Goal: Information Seeking & Learning: Learn about a topic

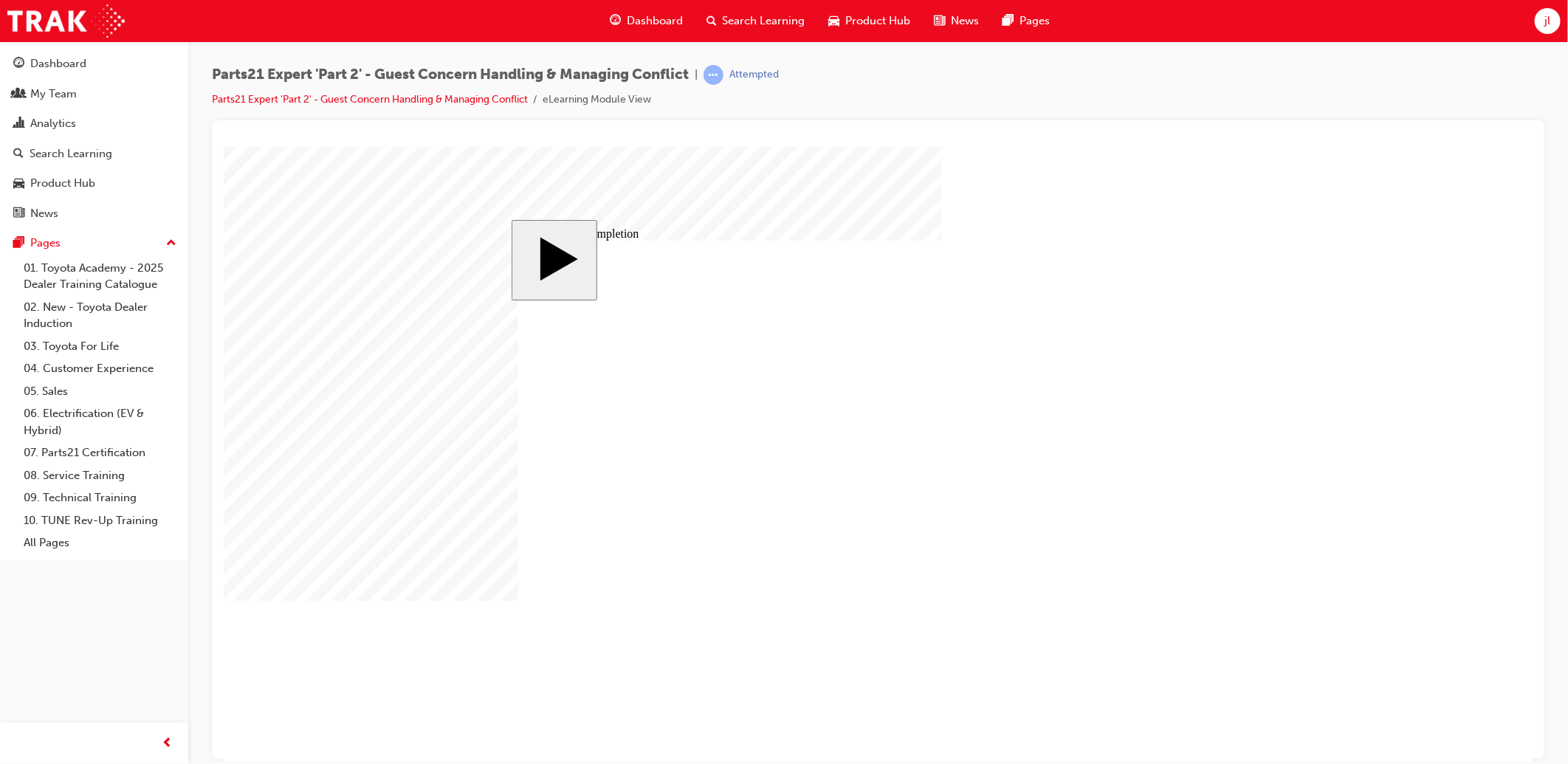
drag, startPoint x: 420, startPoint y: 317, endPoint x: 440, endPoint y: 312, distance: 20.6
click at [421, 317] on body "slide: Course Completion Rectangle CLOSE Help EXIT BUTTON Line 2 HELP BUTTON Li…" at bounding box center [877, 454] width 1309 height 615
click at [62, 70] on div "Dashboard" at bounding box center [58, 63] width 56 height 17
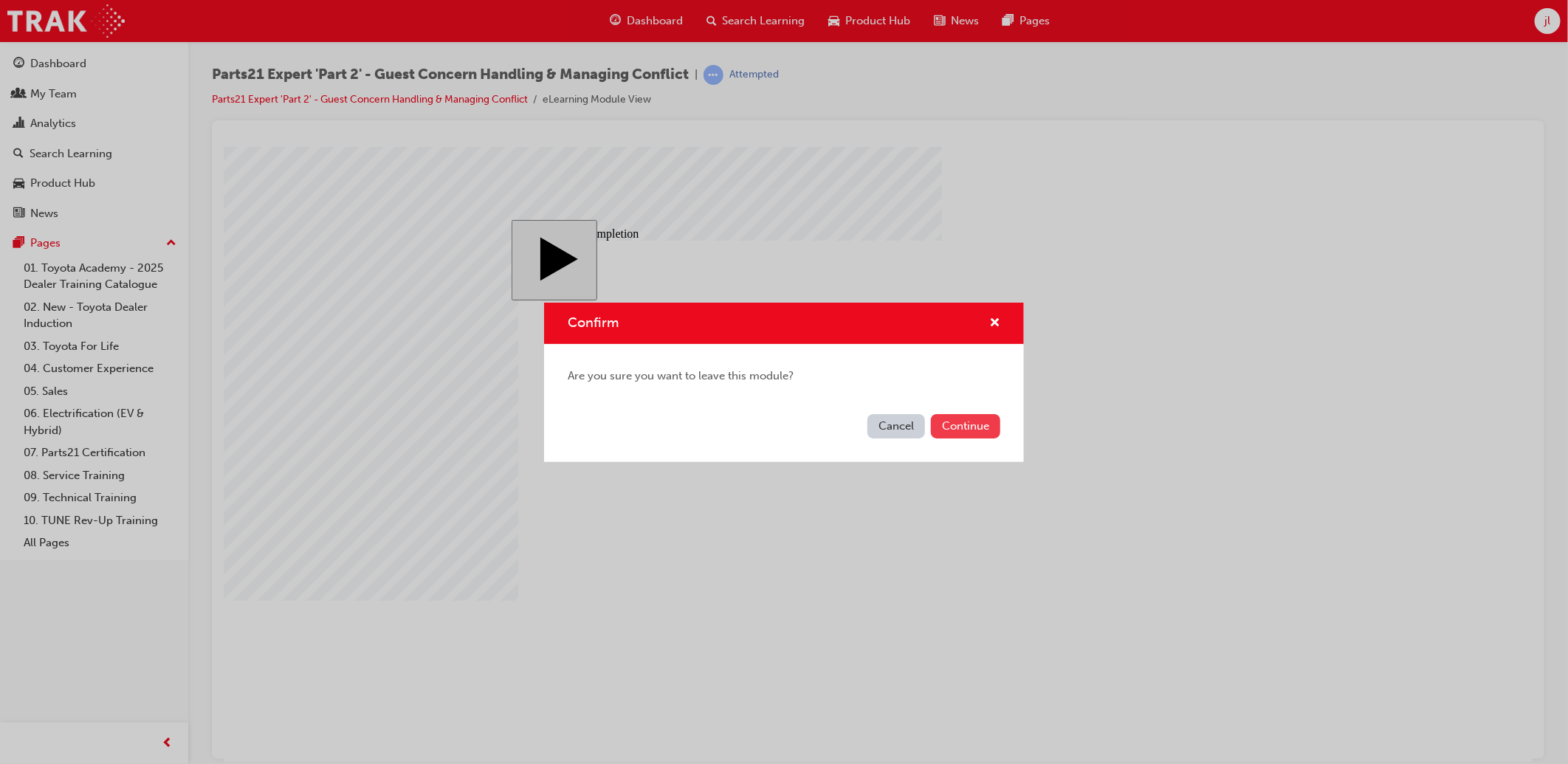
click at [969, 422] on button "Continue" at bounding box center [965, 426] width 70 height 25
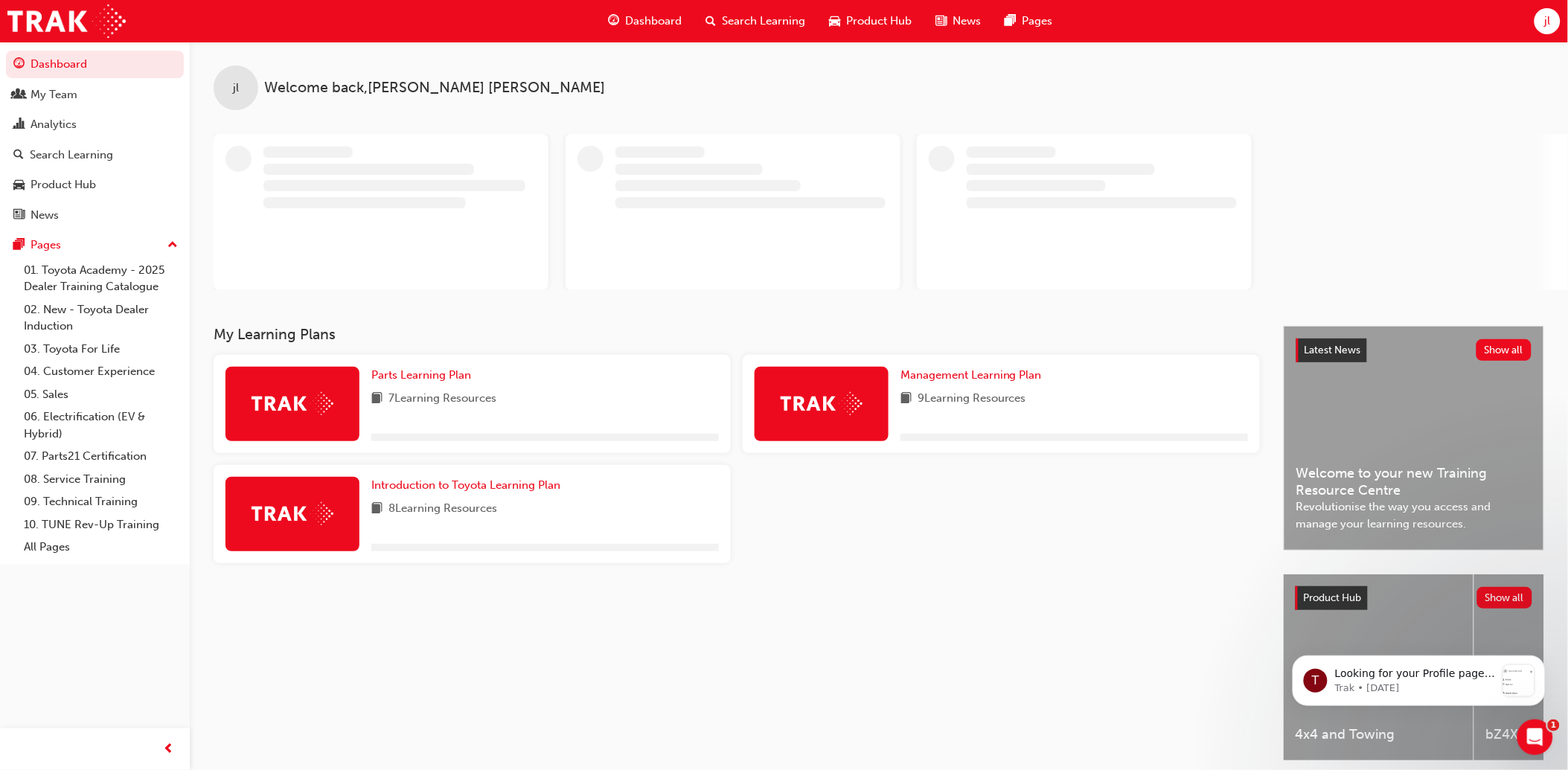
click at [941, 611] on div "My Learning Plans Parts Learning Plan 7 Learning Resources Management Learning …" at bounding box center [748, 556] width 1069 height 461
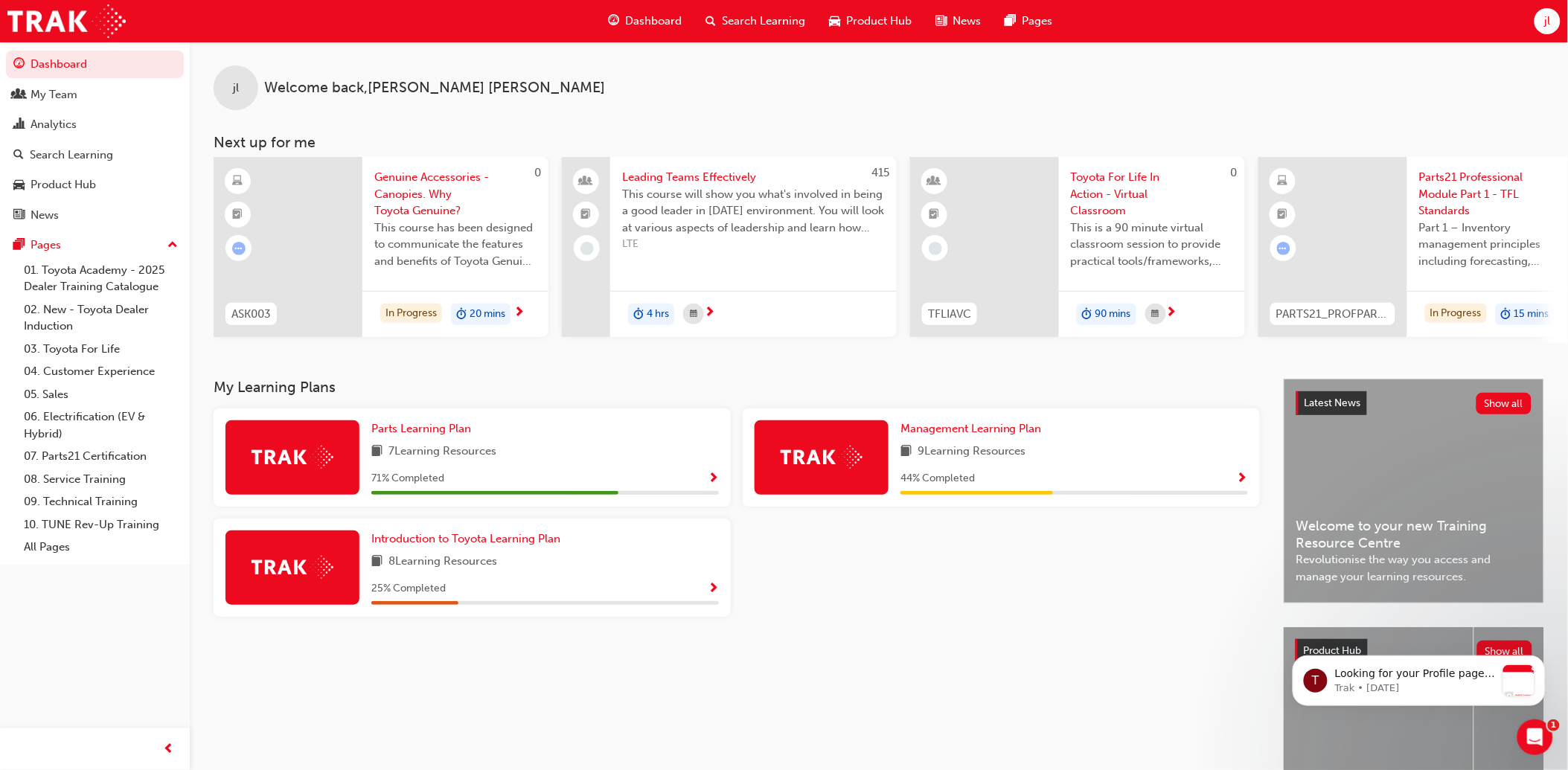
click at [710, 480] on span "Show Progress" at bounding box center [712, 480] width 11 height 14
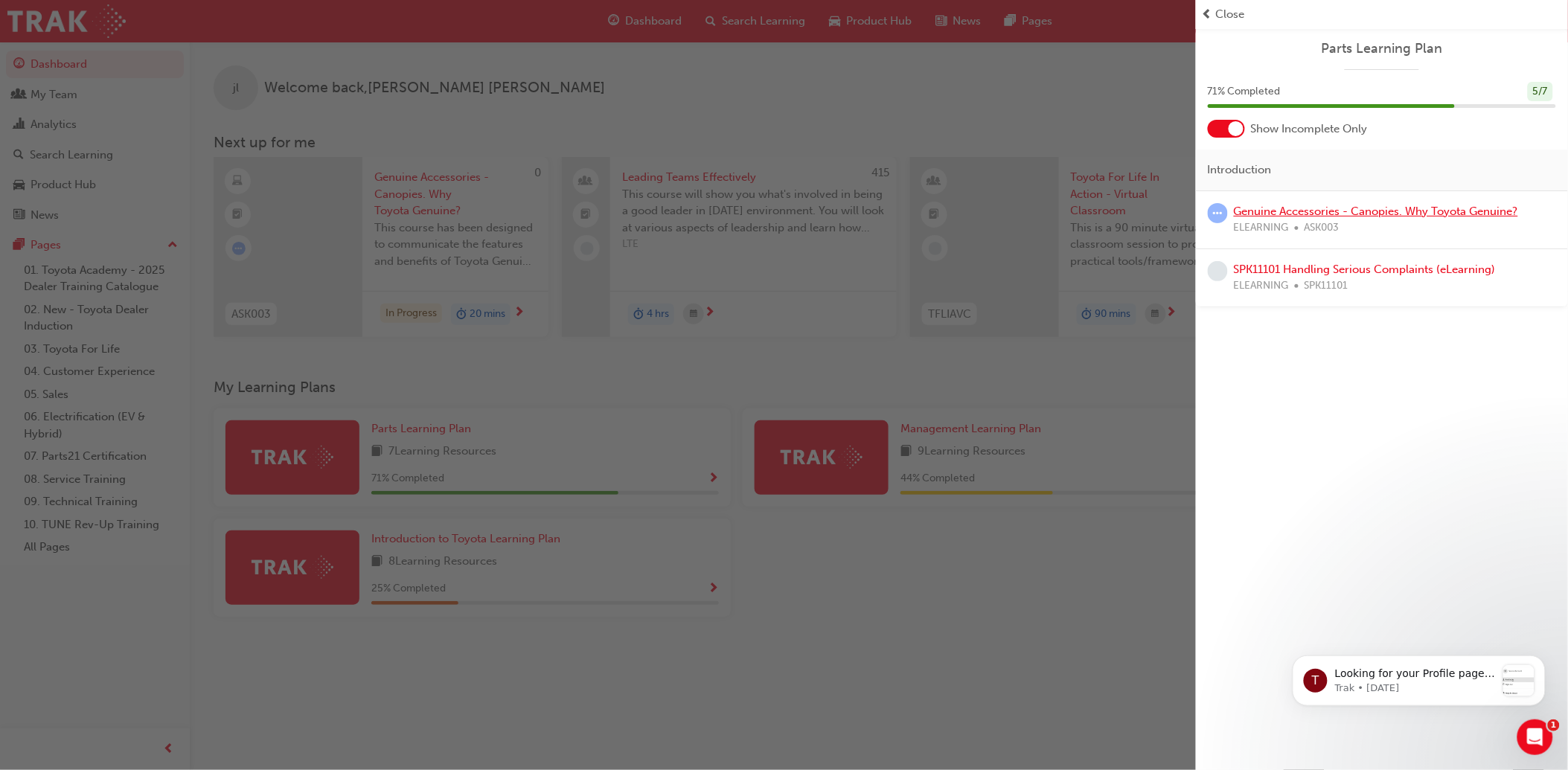
click at [1326, 210] on link "Genuine Accessories - Canopies. Why Toyota Genuine?" at bounding box center [1375, 212] width 284 height 14
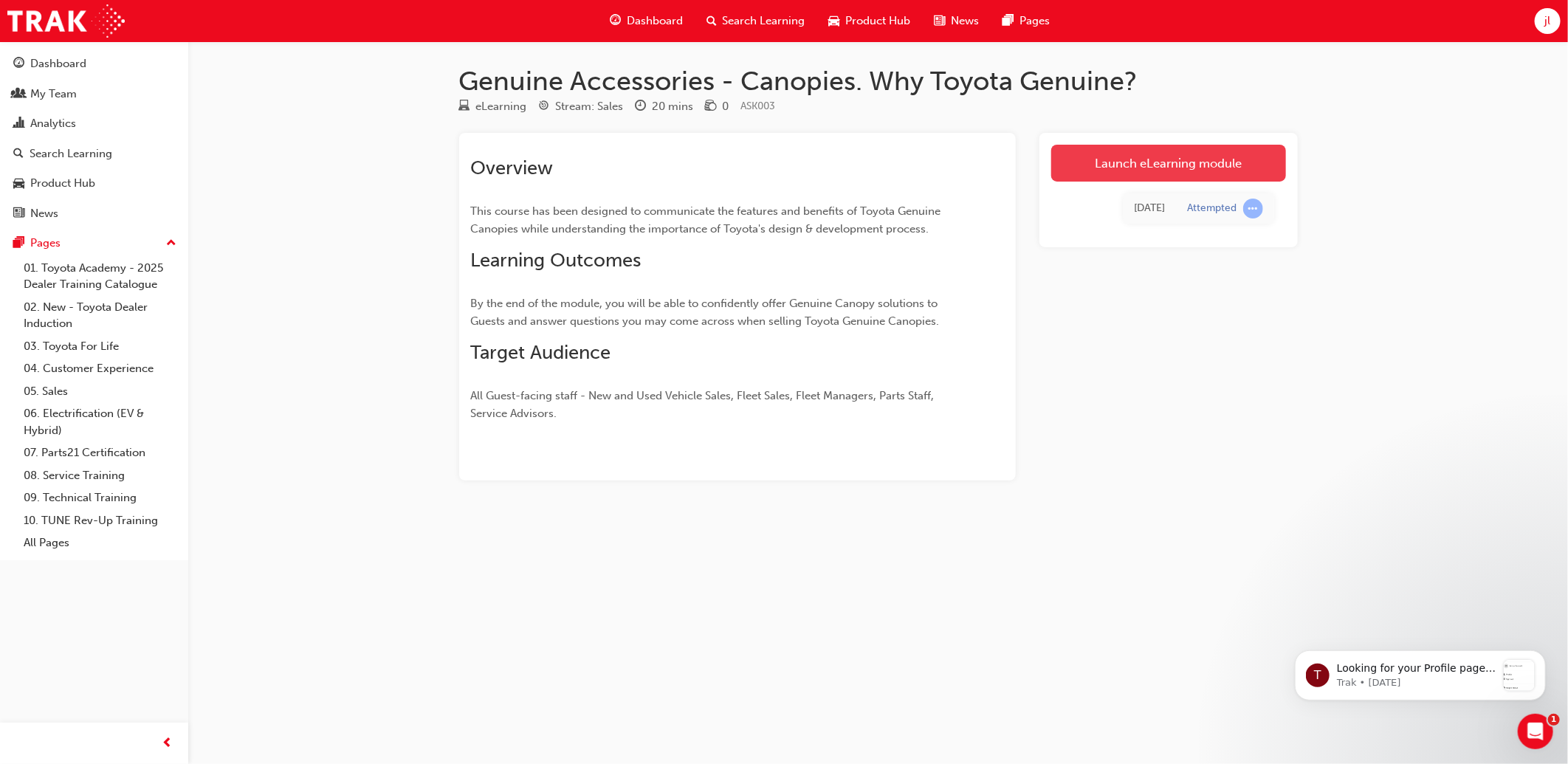
click at [1208, 164] on link "Launch eLearning module" at bounding box center [1168, 163] width 235 height 37
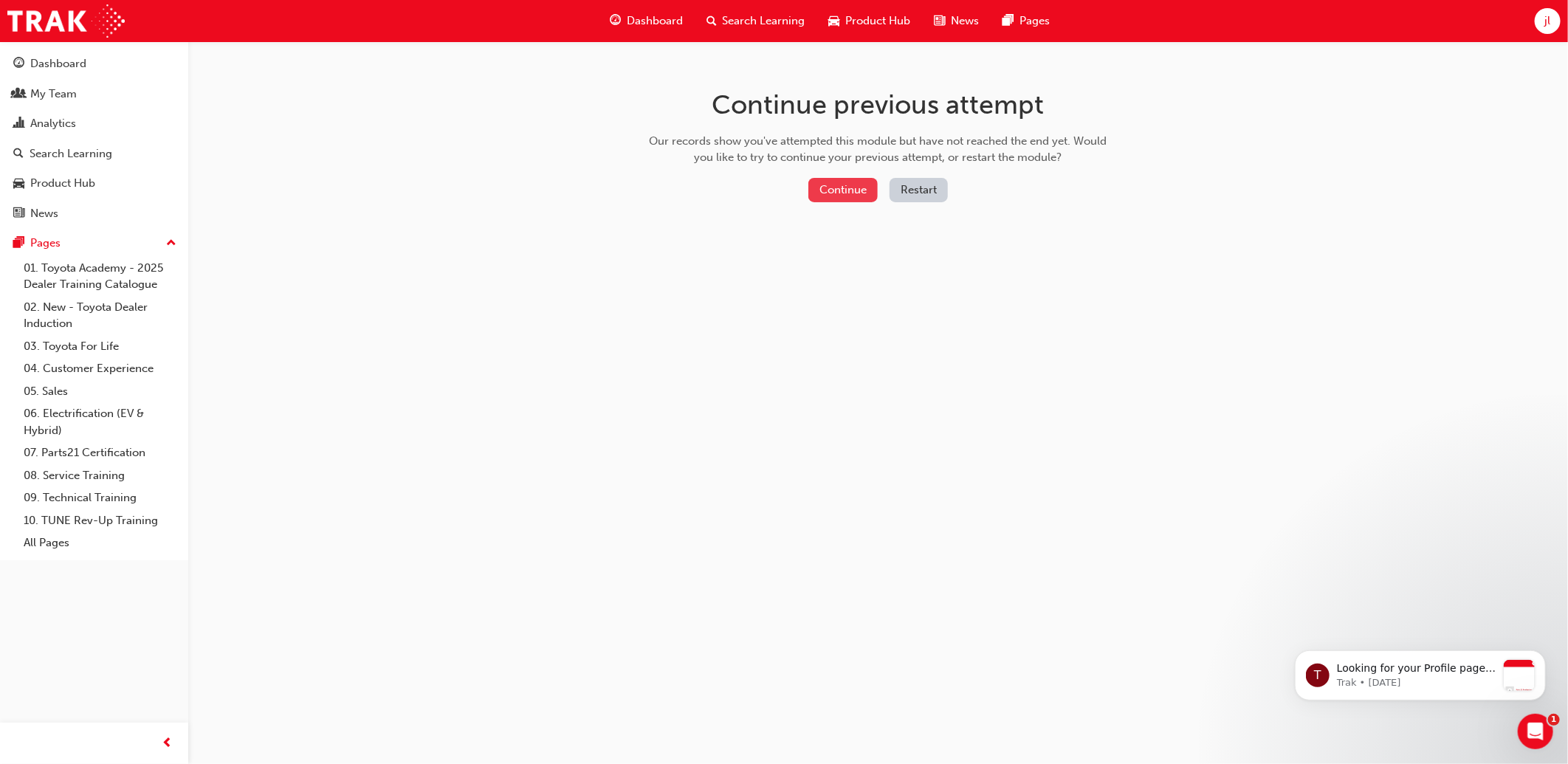
click at [850, 187] on button "Continue" at bounding box center [842, 190] width 70 height 25
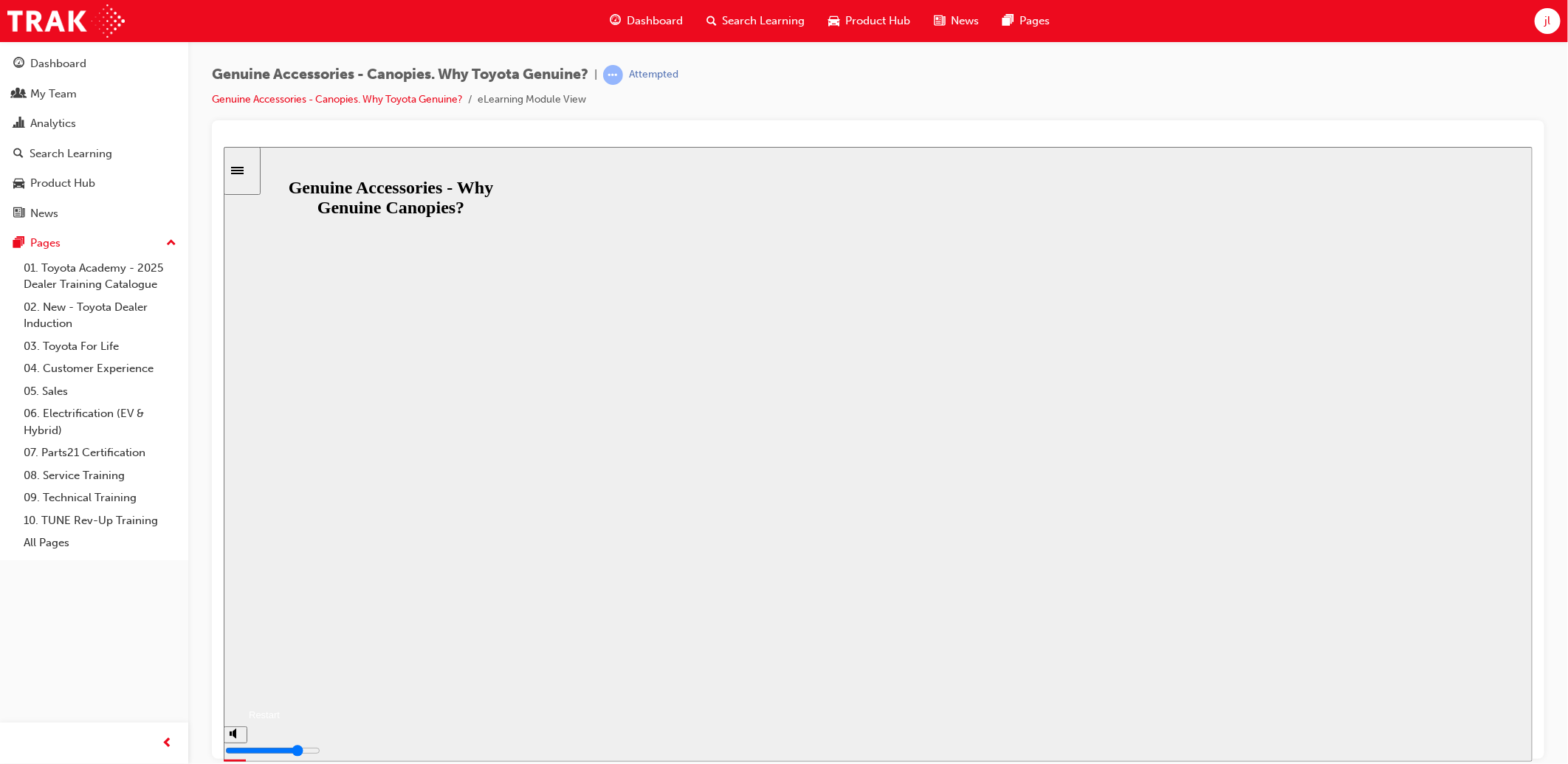
click at [279, 688] on button "Resume" at bounding box center [250, 697] width 56 height 18
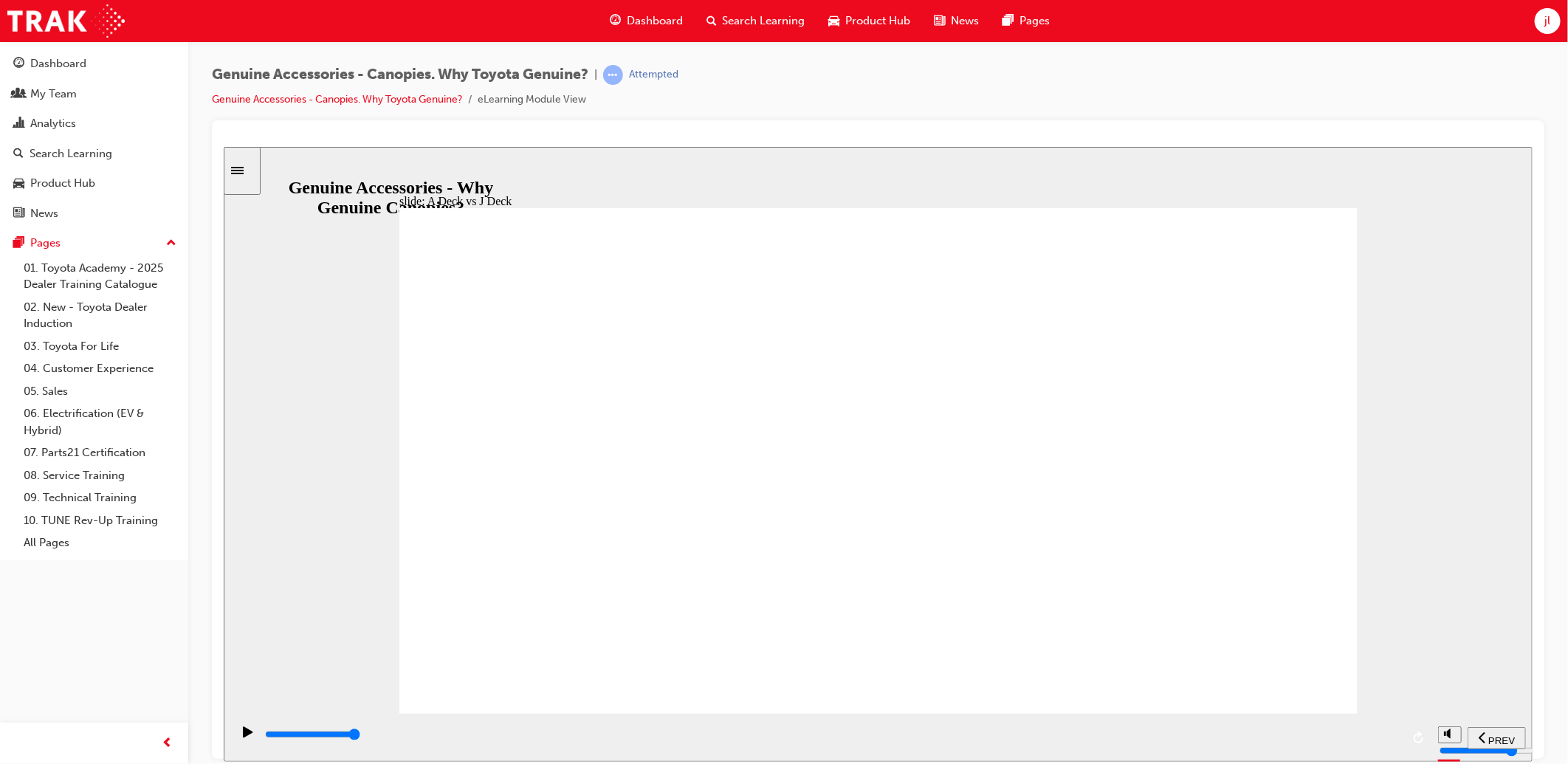
click at [1436, 271] on div "slide: A Deck vs J Deck ? Body coloured headboard Triangle 1 ? Dual Hook & Latc…" at bounding box center [877, 454] width 1309 height 615
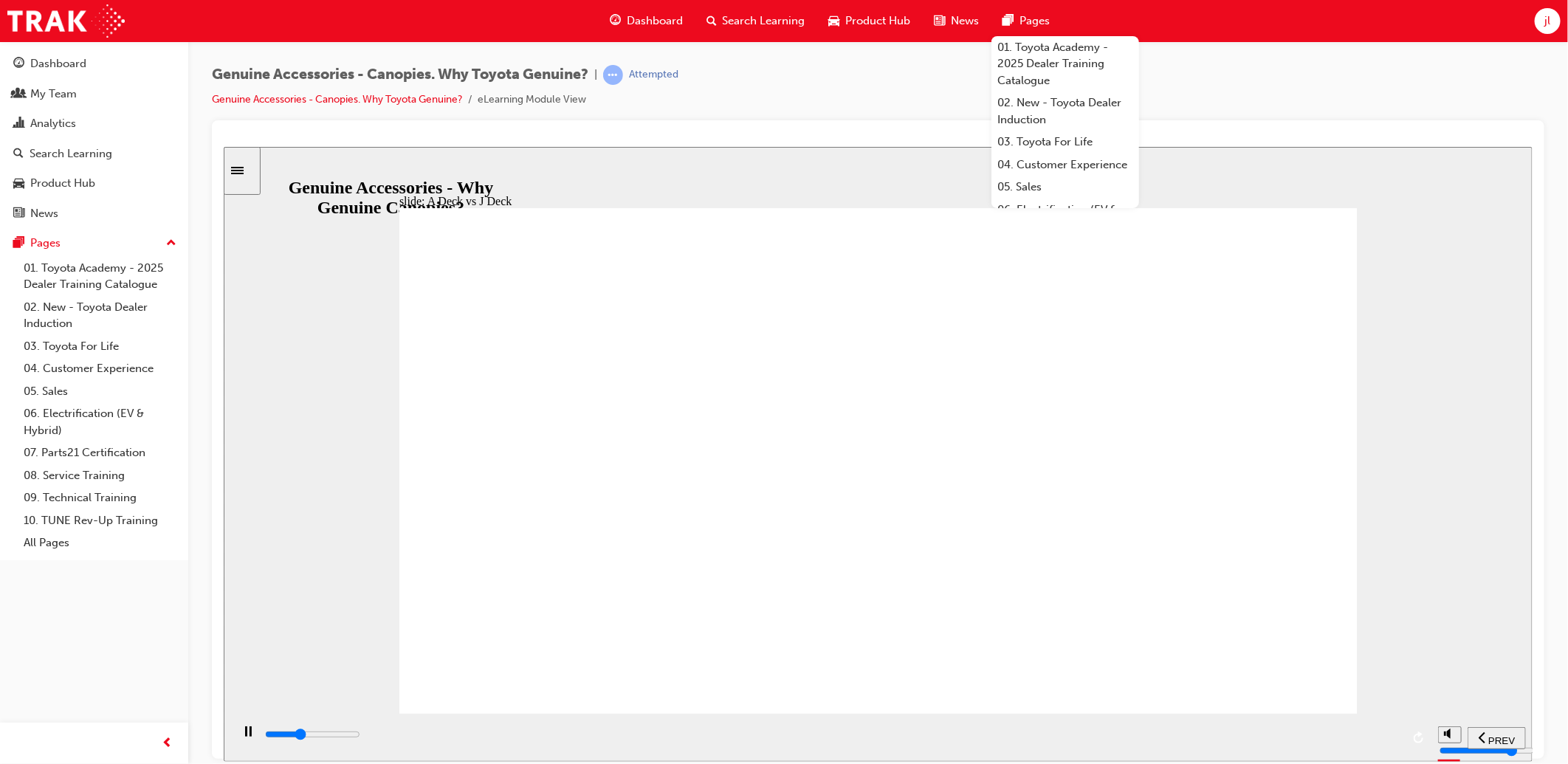
click at [1520, 371] on div "slide: A Deck vs J Deck Continue Typical J Deck owner: Utilised by both Private…" at bounding box center [877, 454] width 1309 height 615
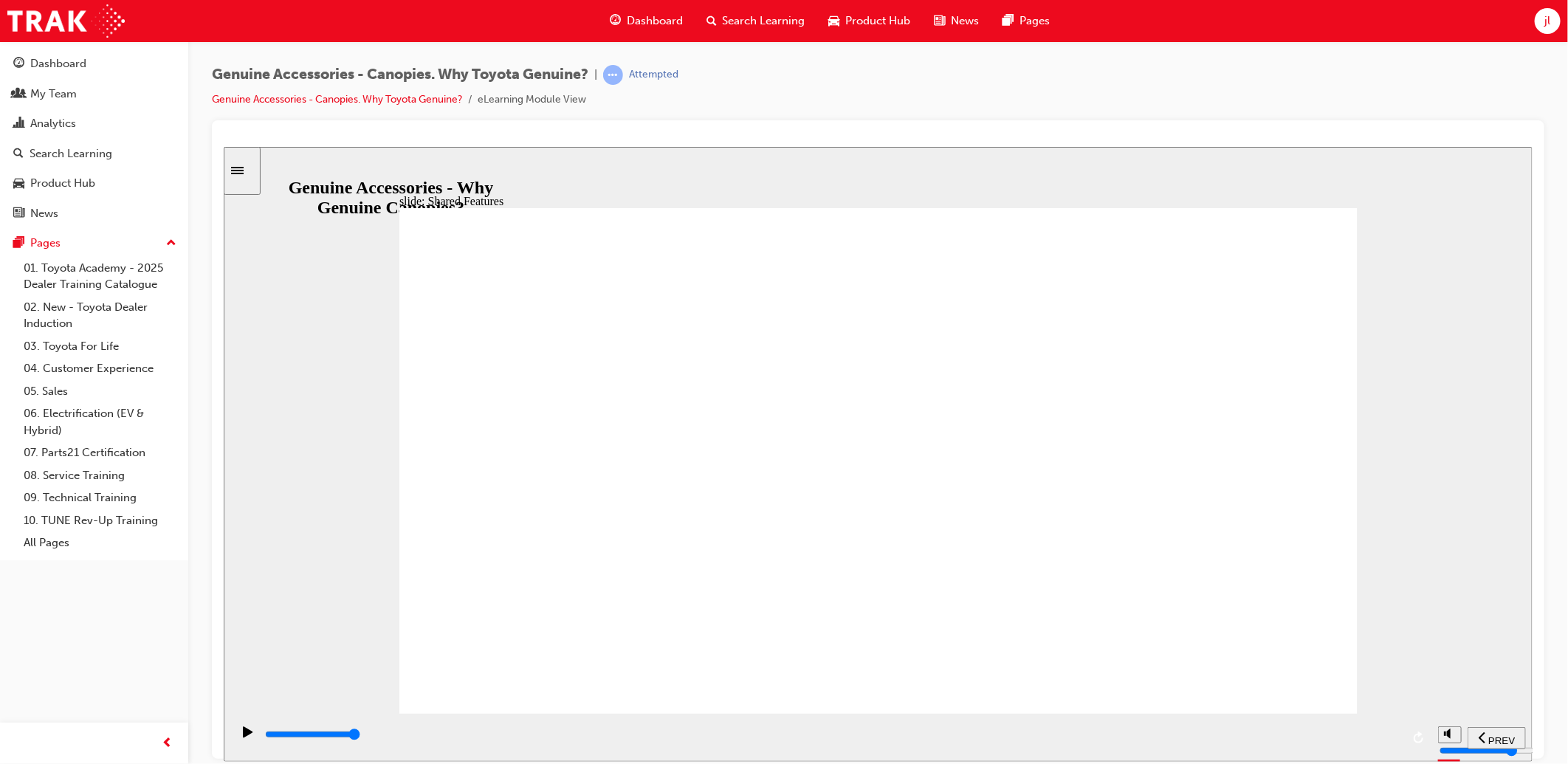
click at [1385, 487] on div "slide: Shared Features Note 3 mode LED lighting system integrated with central …" at bounding box center [877, 454] width 1309 height 615
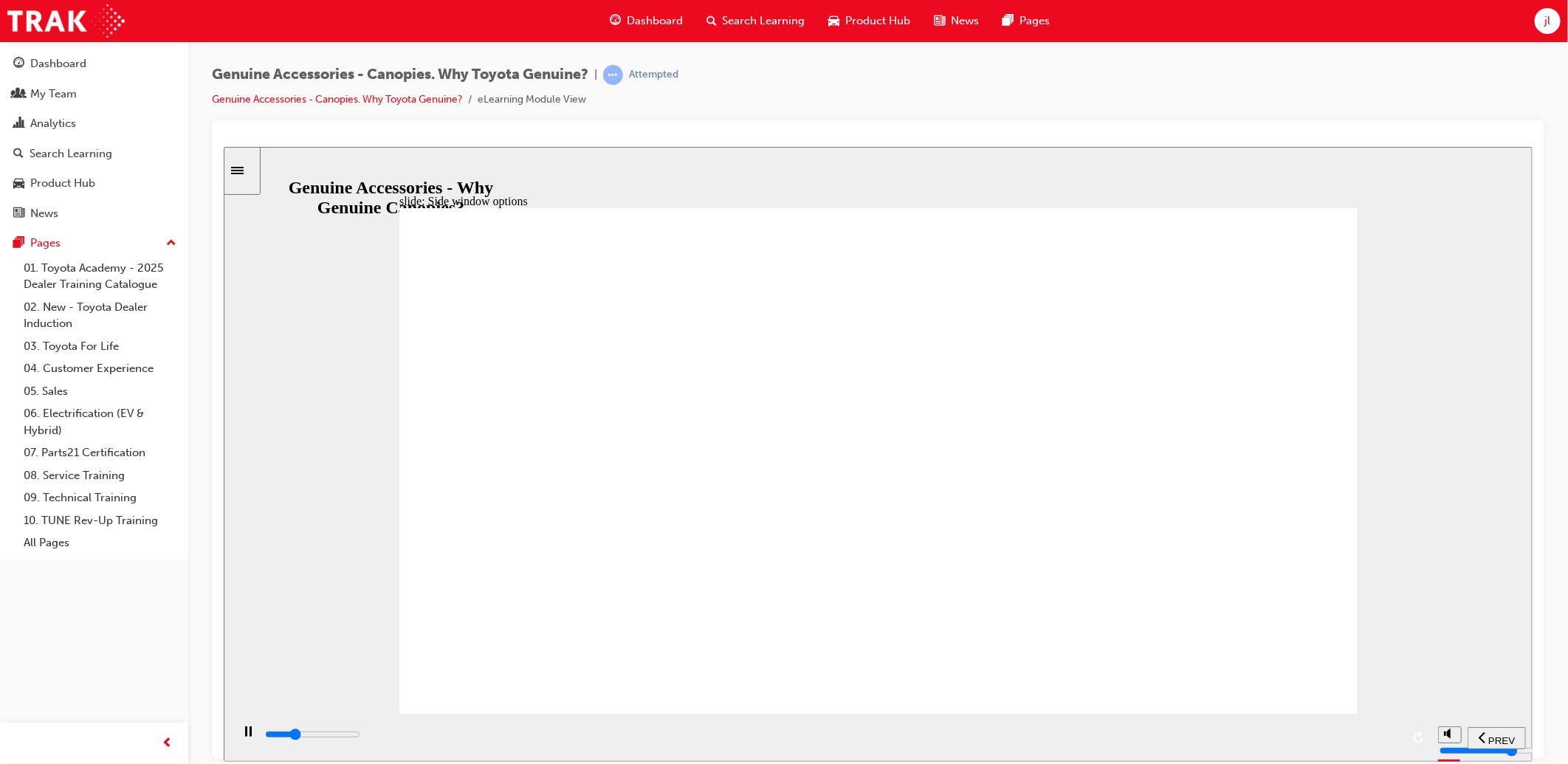
drag, startPoint x: 1285, startPoint y: 462, endPoint x: 928, endPoint y: 560, distance: 370.2
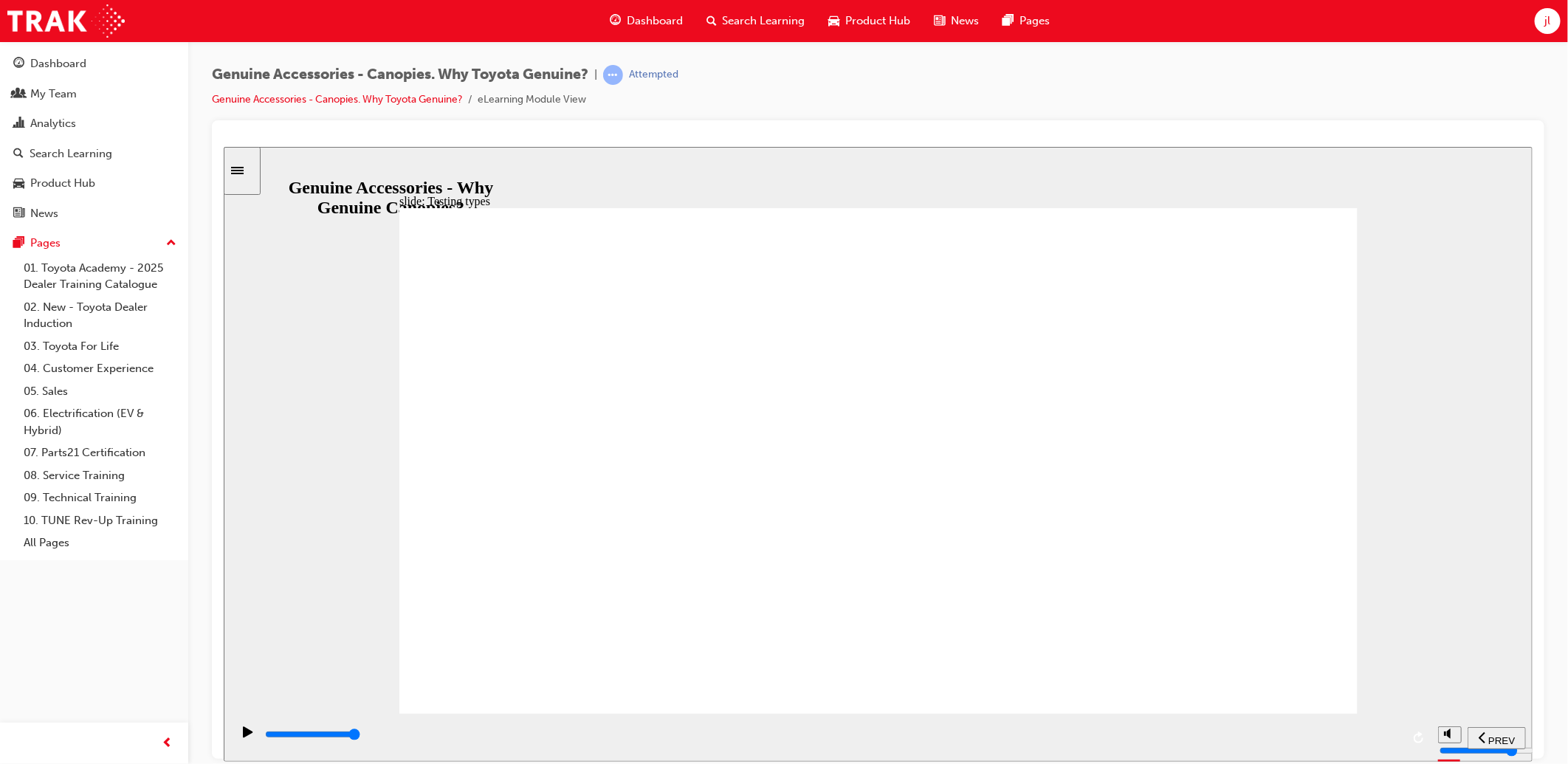
drag, startPoint x: 692, startPoint y: 531, endPoint x: 738, endPoint y: 555, distance: 51.9
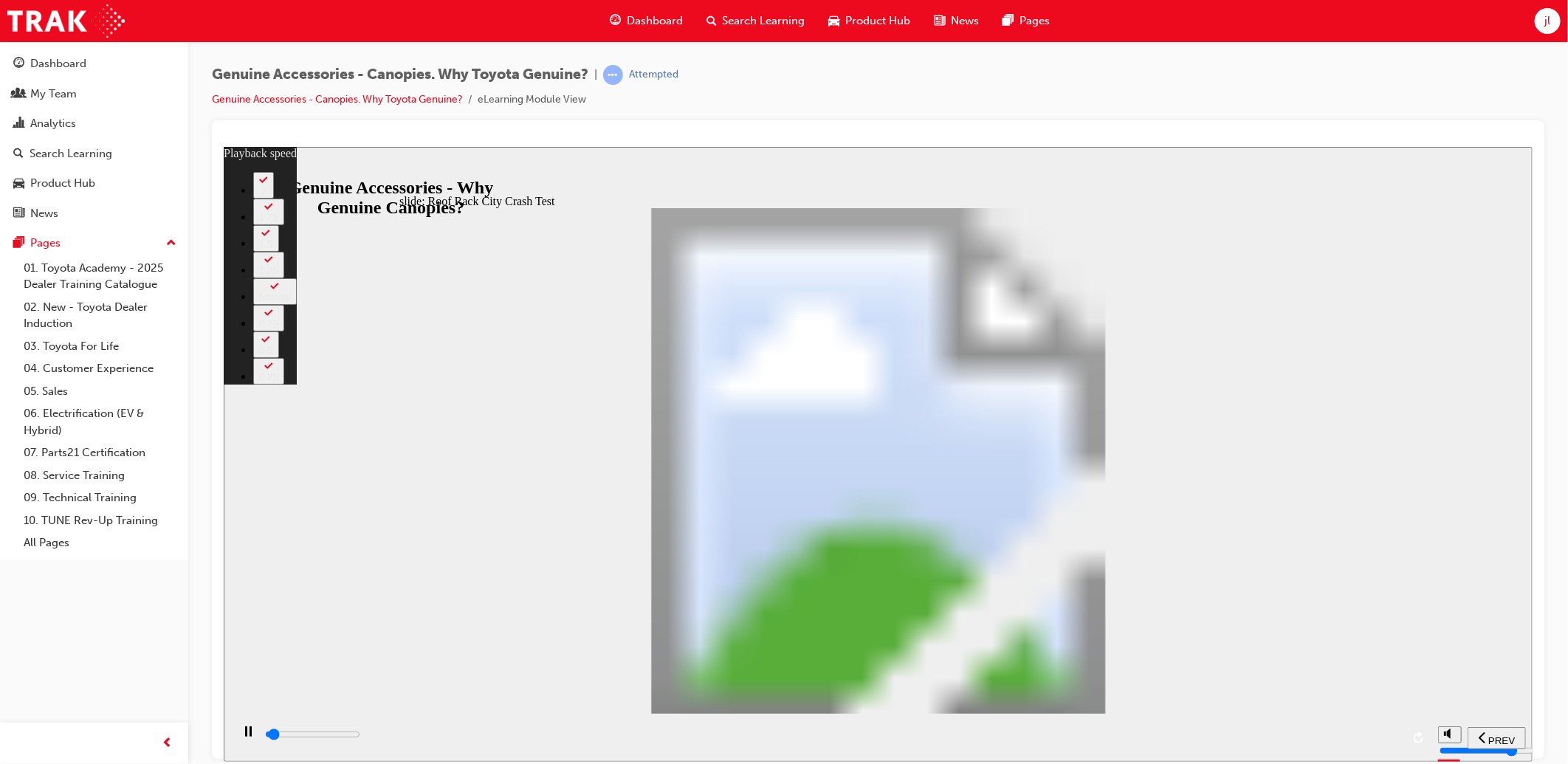
type input "1600"
type input "0"
type input "1600"
type input "0"
type input "1600"
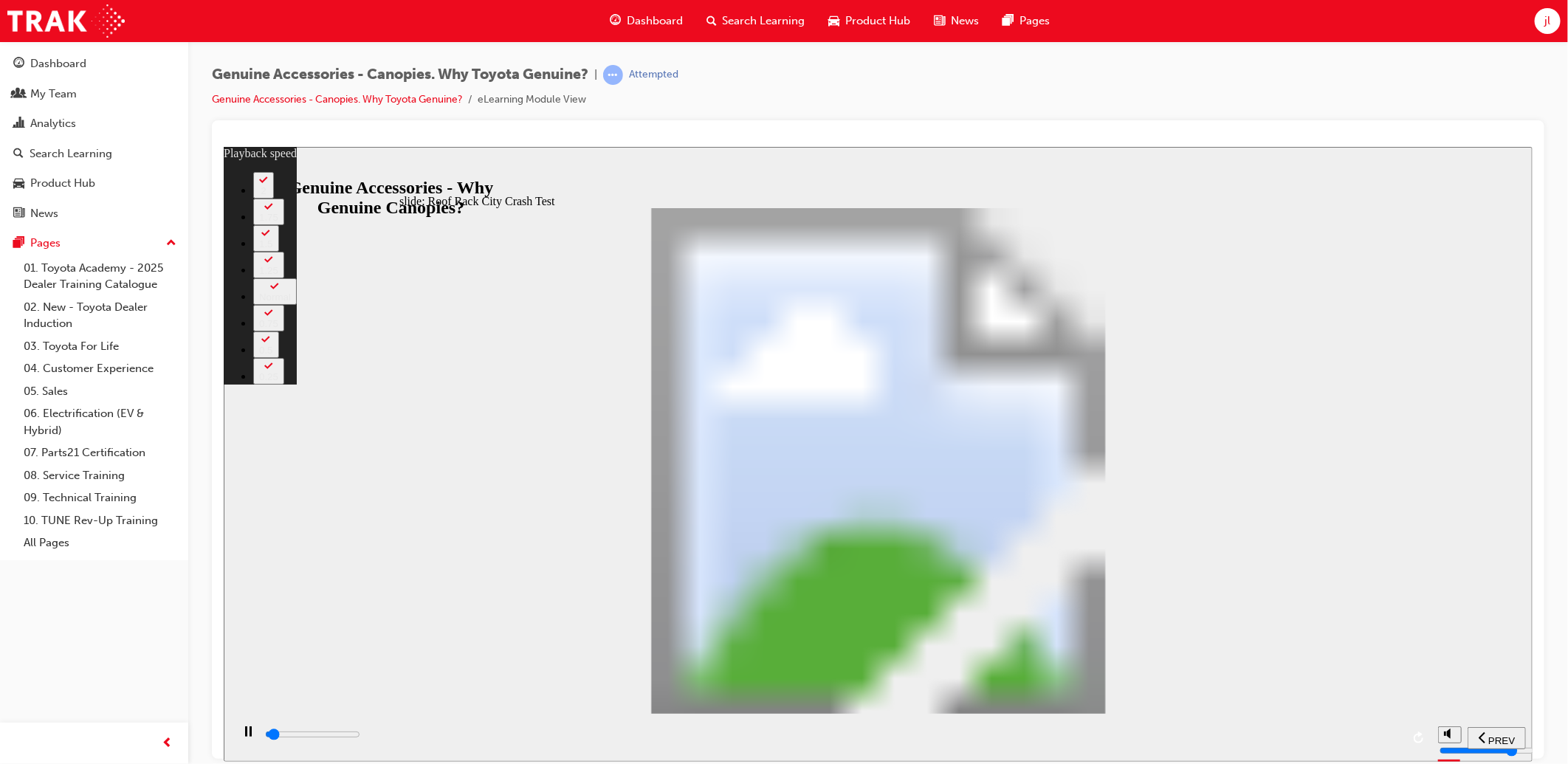
type input "0"
type input "1600"
type input "0"
type input "1600"
type input "0"
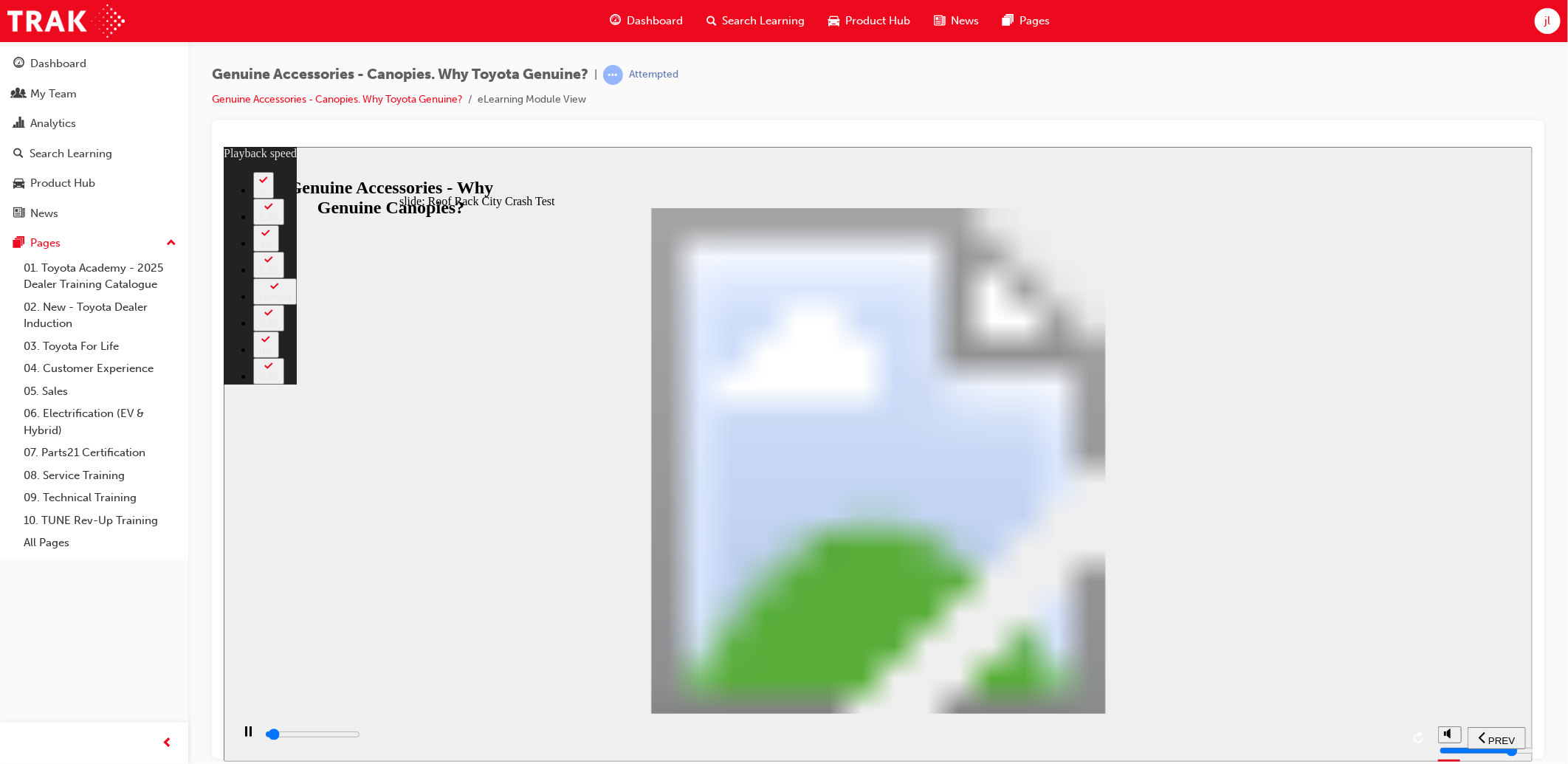
type input "1700"
type input "0"
type input "1700"
type input "0"
type input "1700"
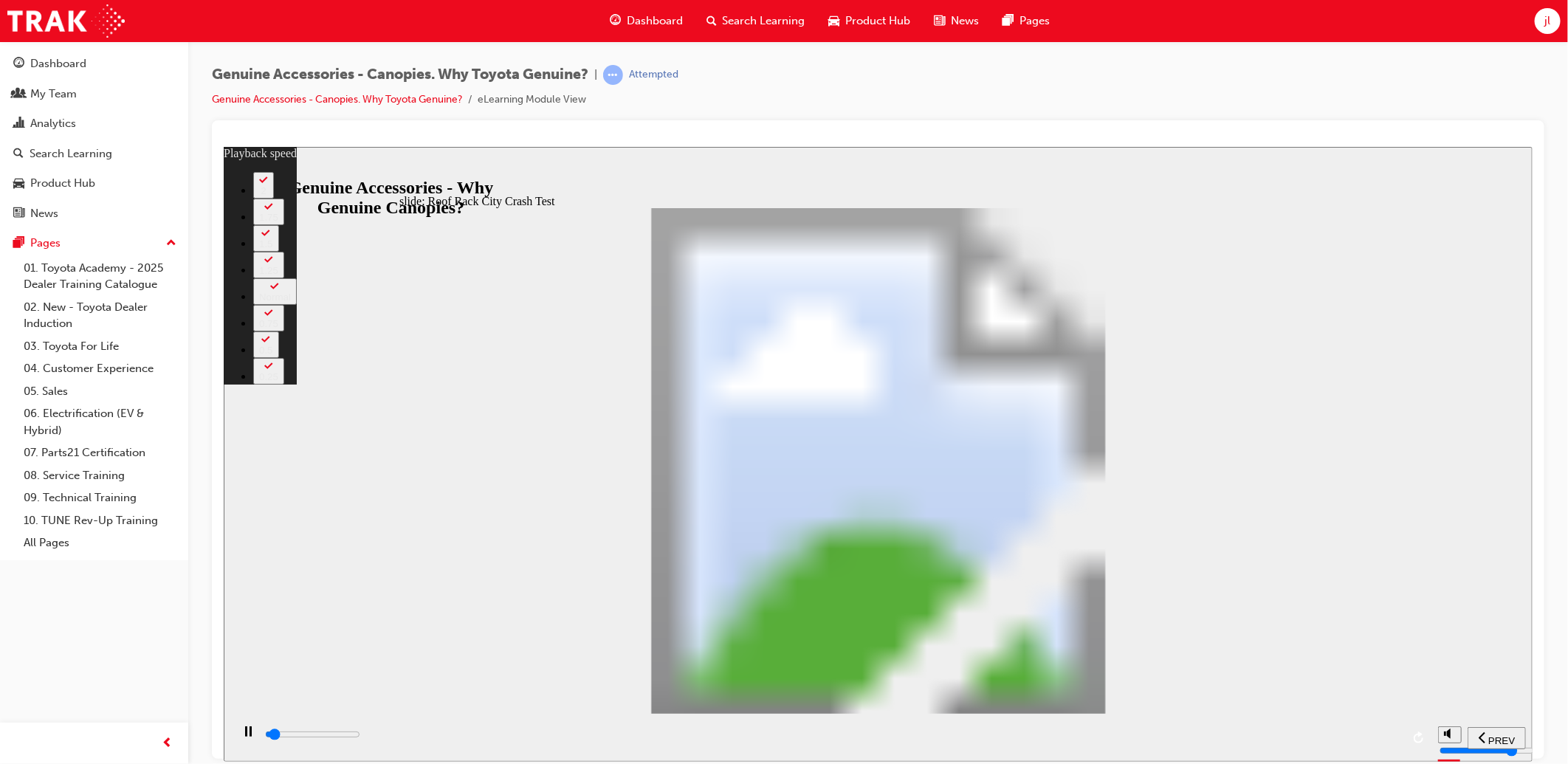
type input "0"
type input "1700"
type input "0"
type input "1700"
type input "0"
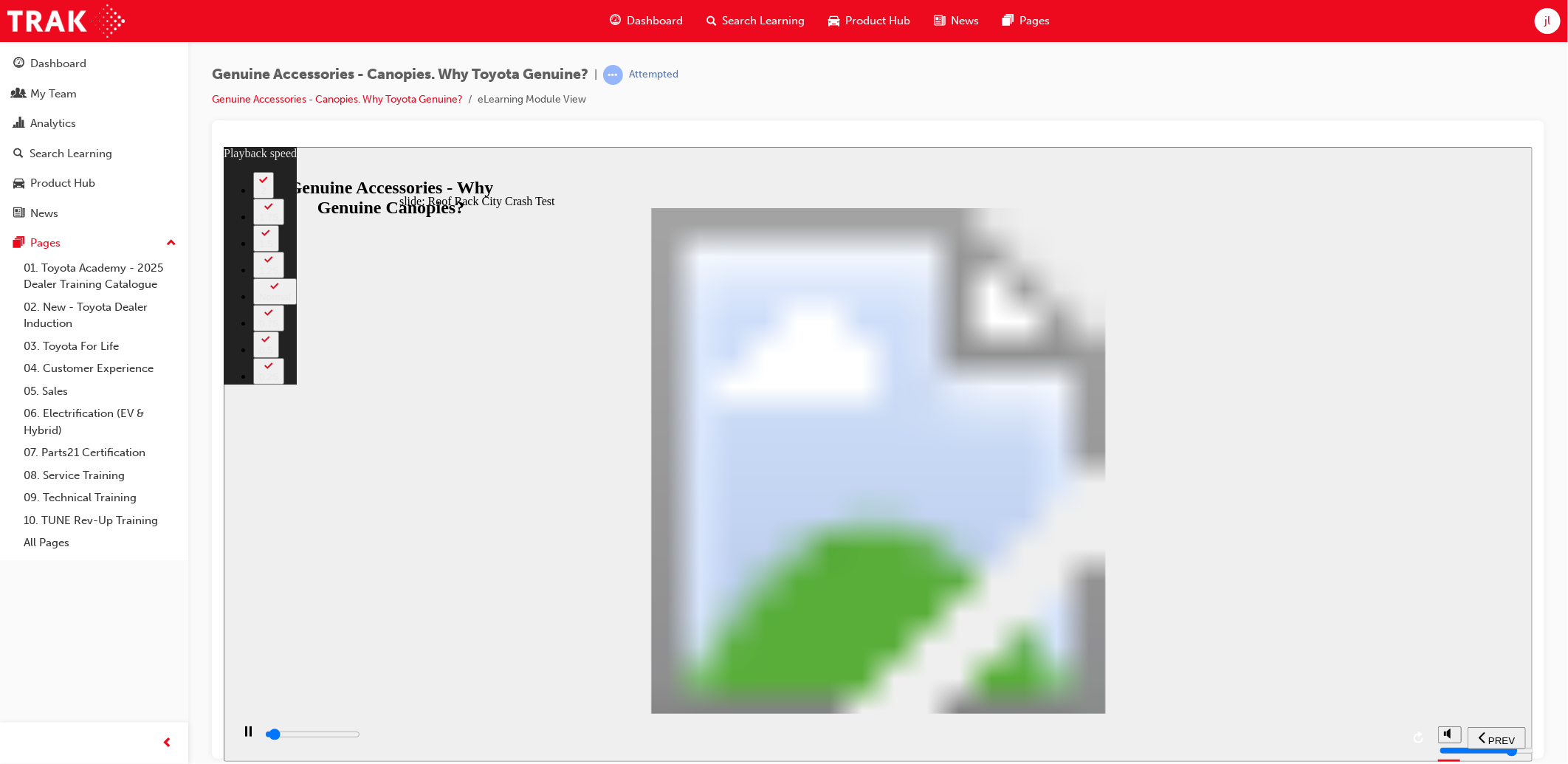
type input "1700"
type input "0"
type input "1800"
type input "0"
type input "1800"
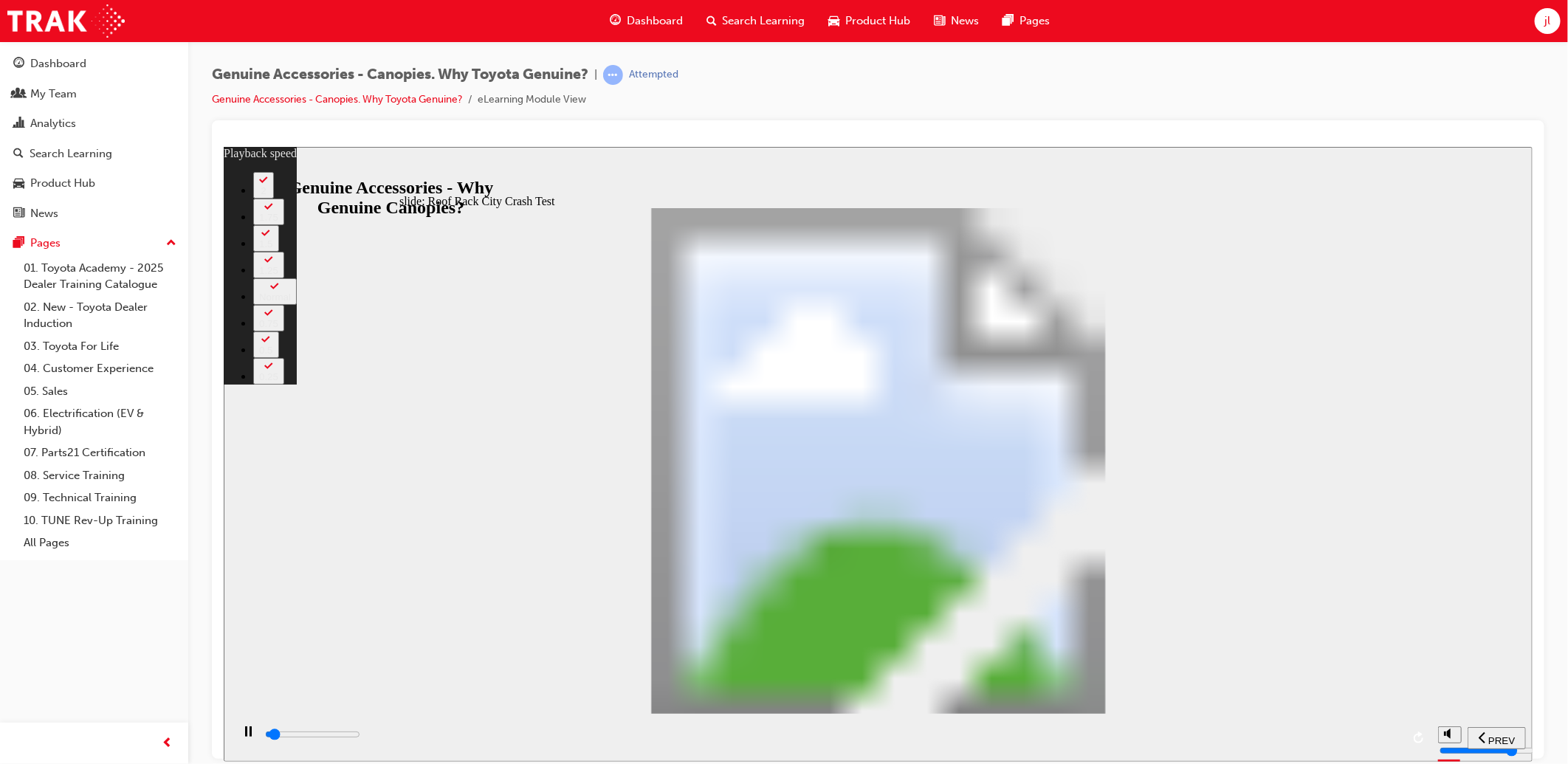
type input "0"
type input "1800"
type input "0"
type input "1800"
type input "0"
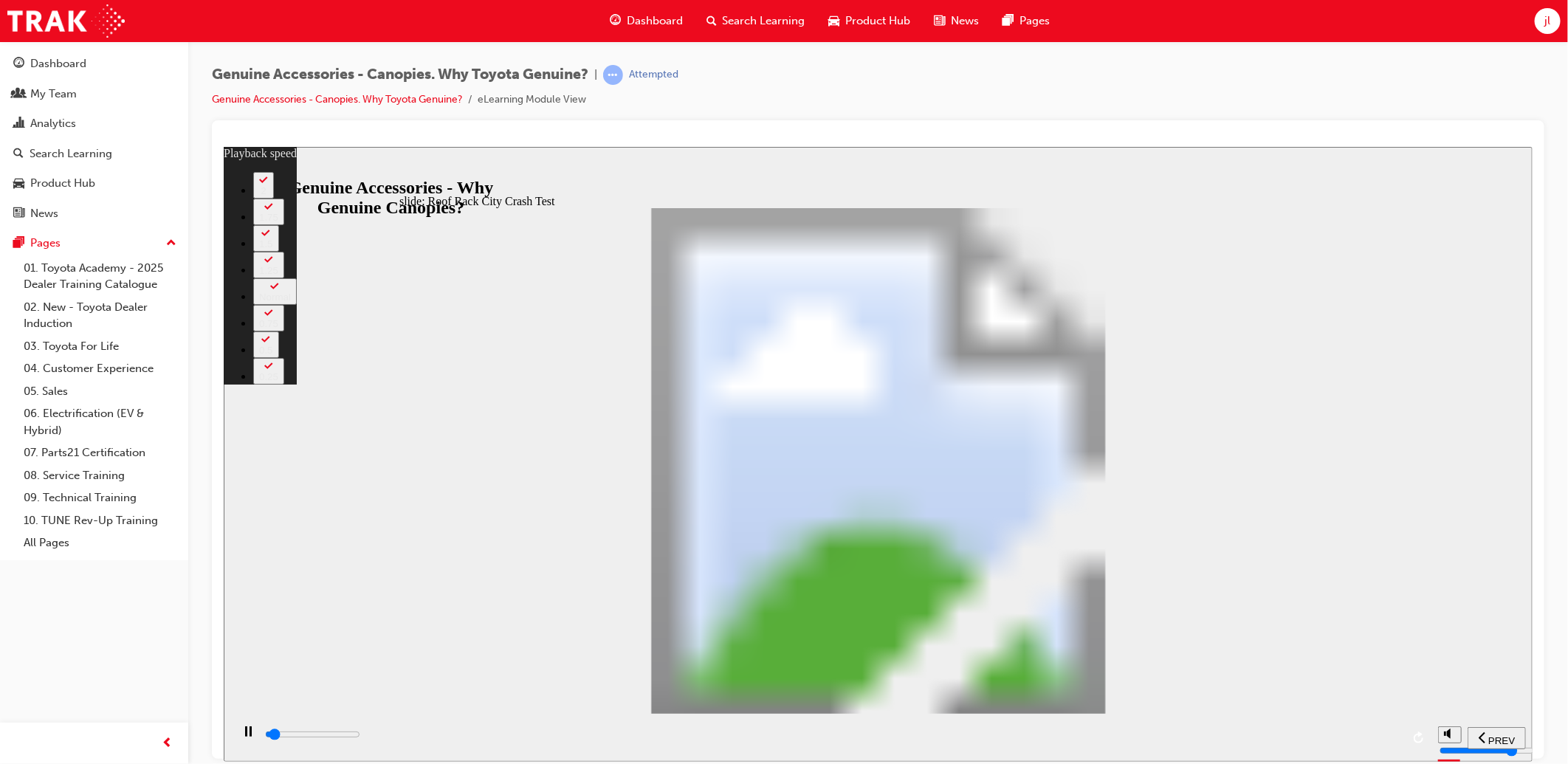
type input "1800"
type input "0"
type input "1800"
type input "0"
type input "1900"
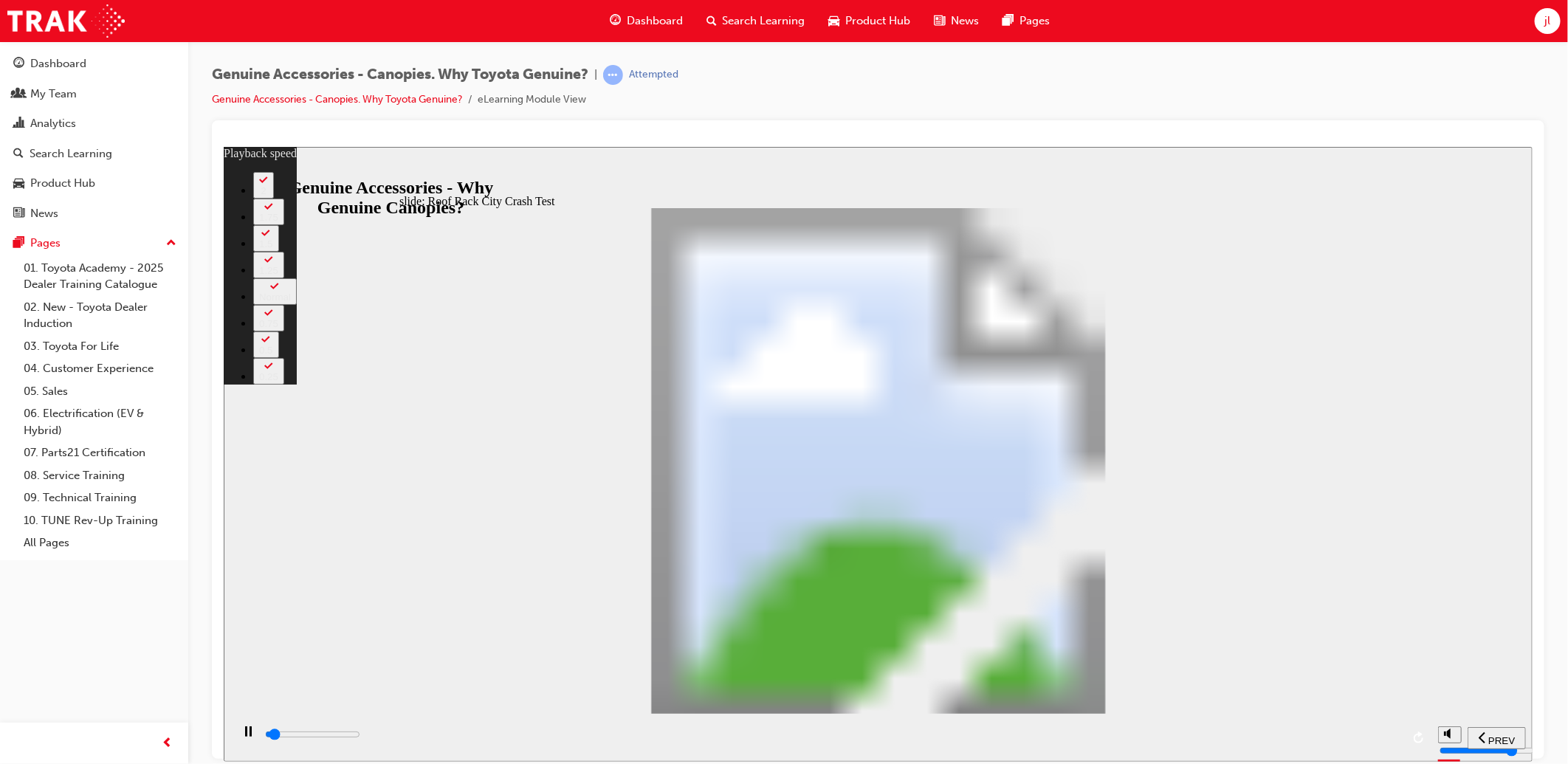
type input "0"
type input "1900"
type input "0"
type input "1900"
type input "0"
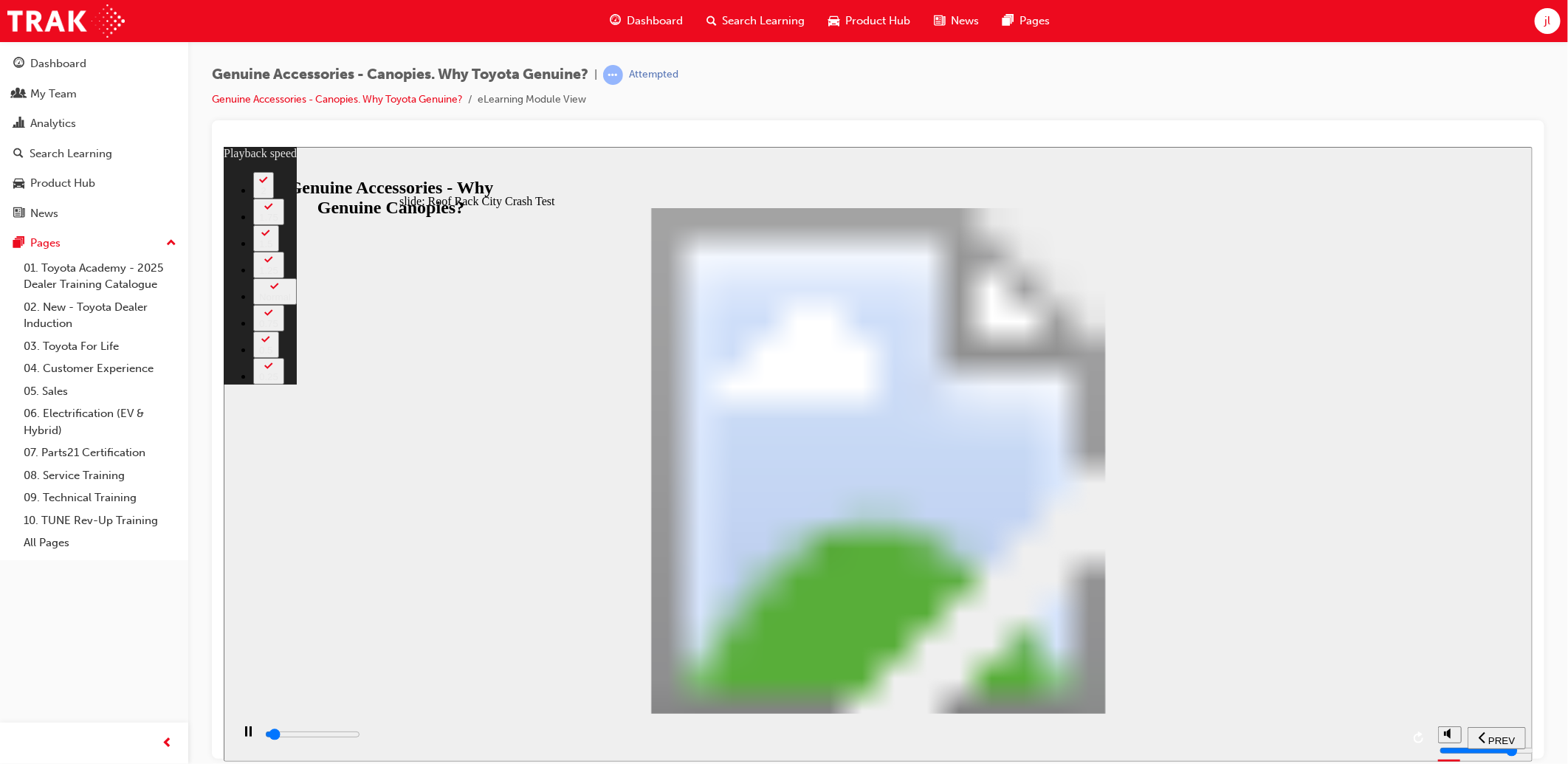
type input "1900"
type input "0"
type input "1900"
type input "0"
type input "1900"
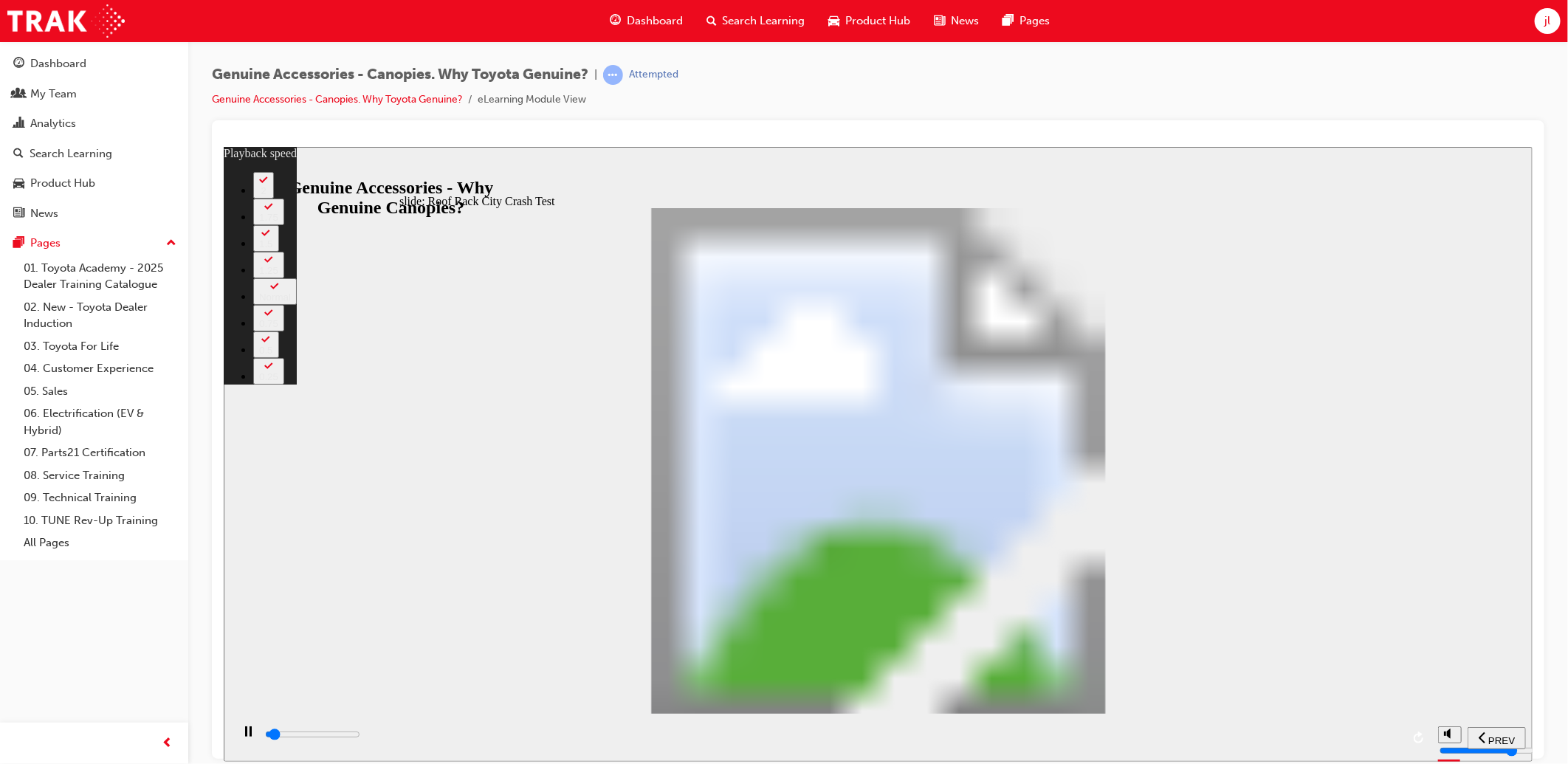
type input "0"
type input "2000"
type input "0"
type input "2000"
type input "0"
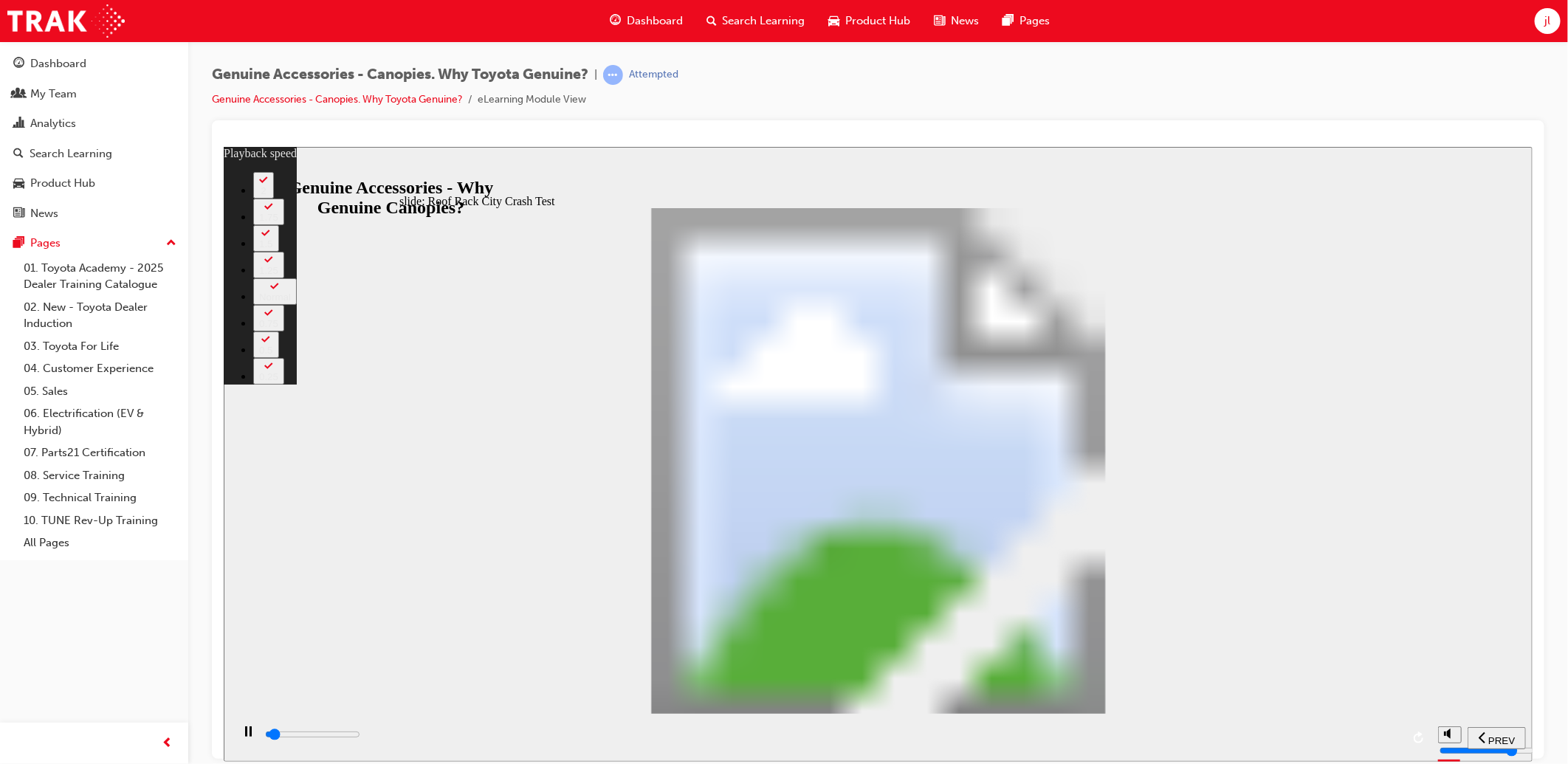
type input "2000"
type input "0"
type input "2000"
type input "0"
type input "2000"
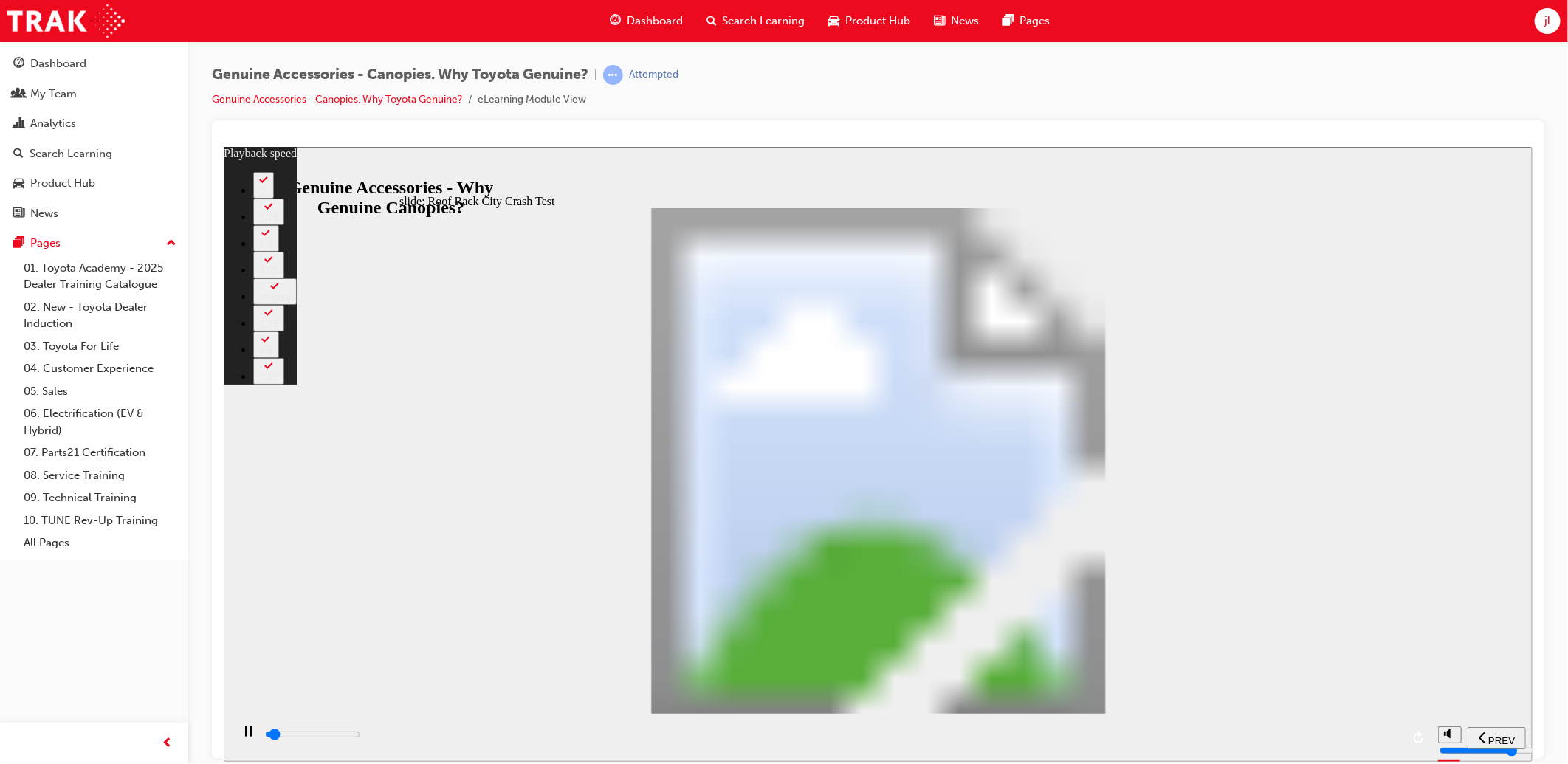
type input "0"
type input "2000"
type input "0"
type input "2100"
type input "0"
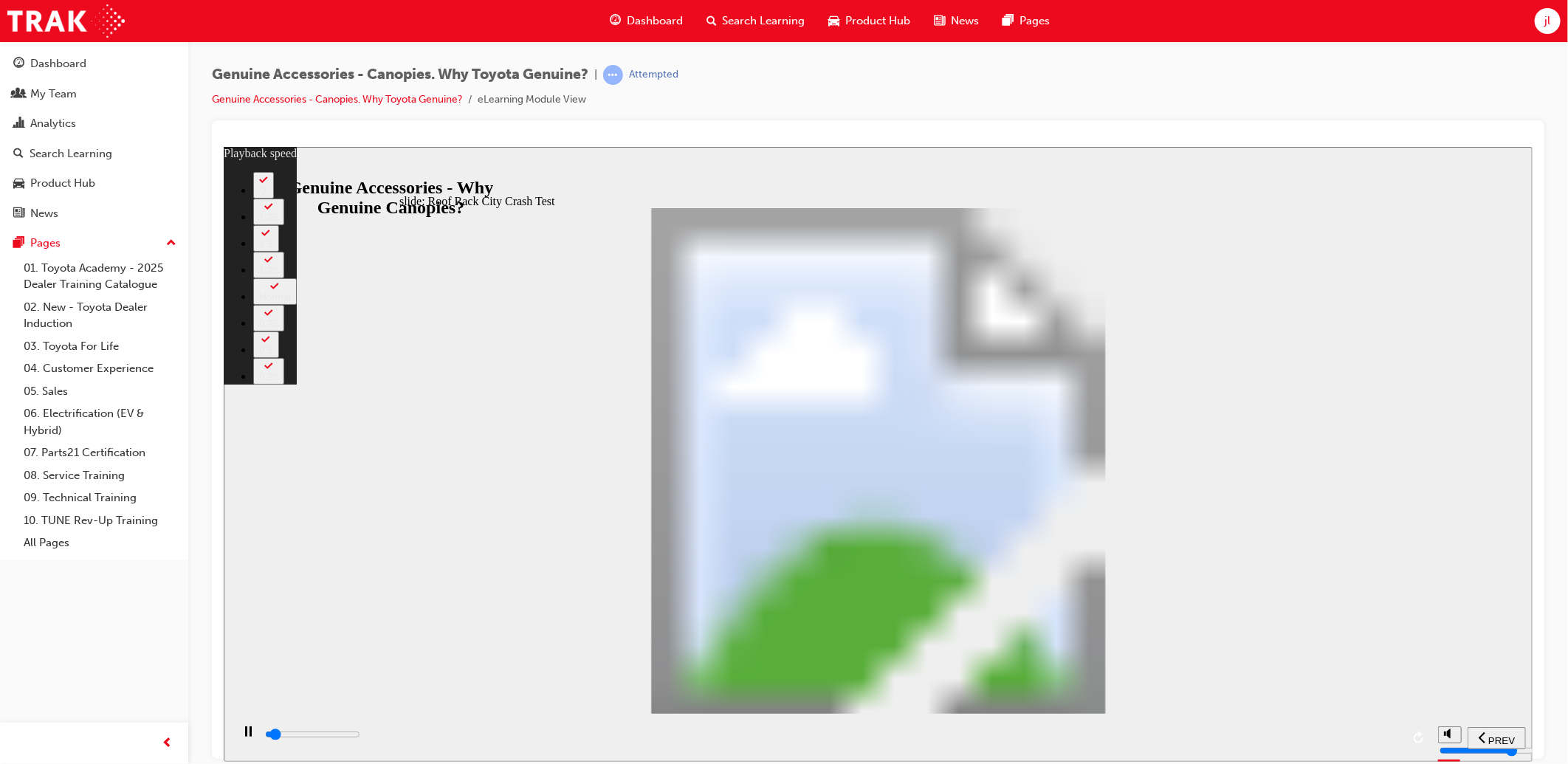
type input "2100"
type input "1"
type input "2100"
type input "1"
type input "2100"
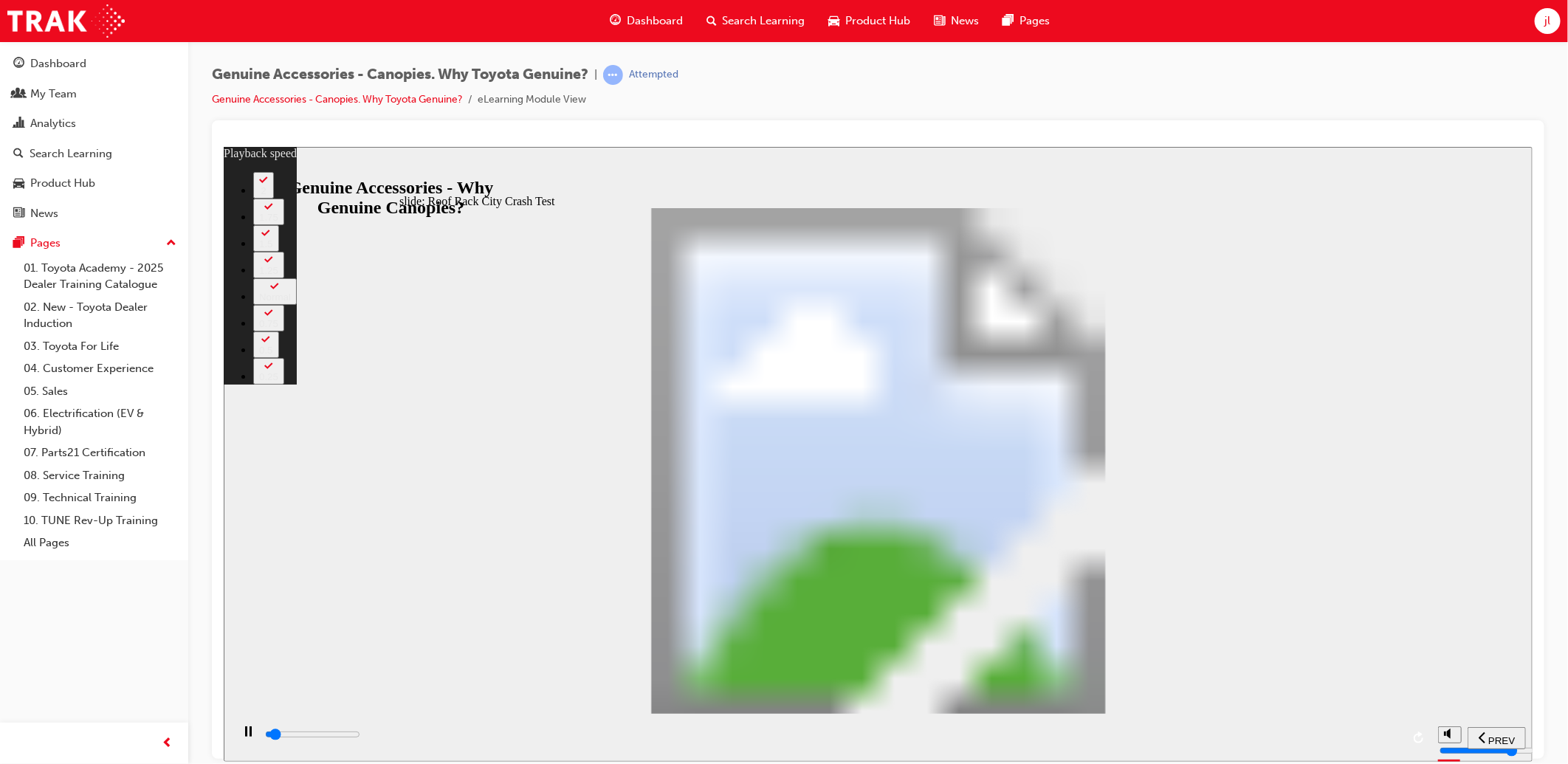
type input "1"
type input "2100"
type input "1"
type input "2100"
type input "1"
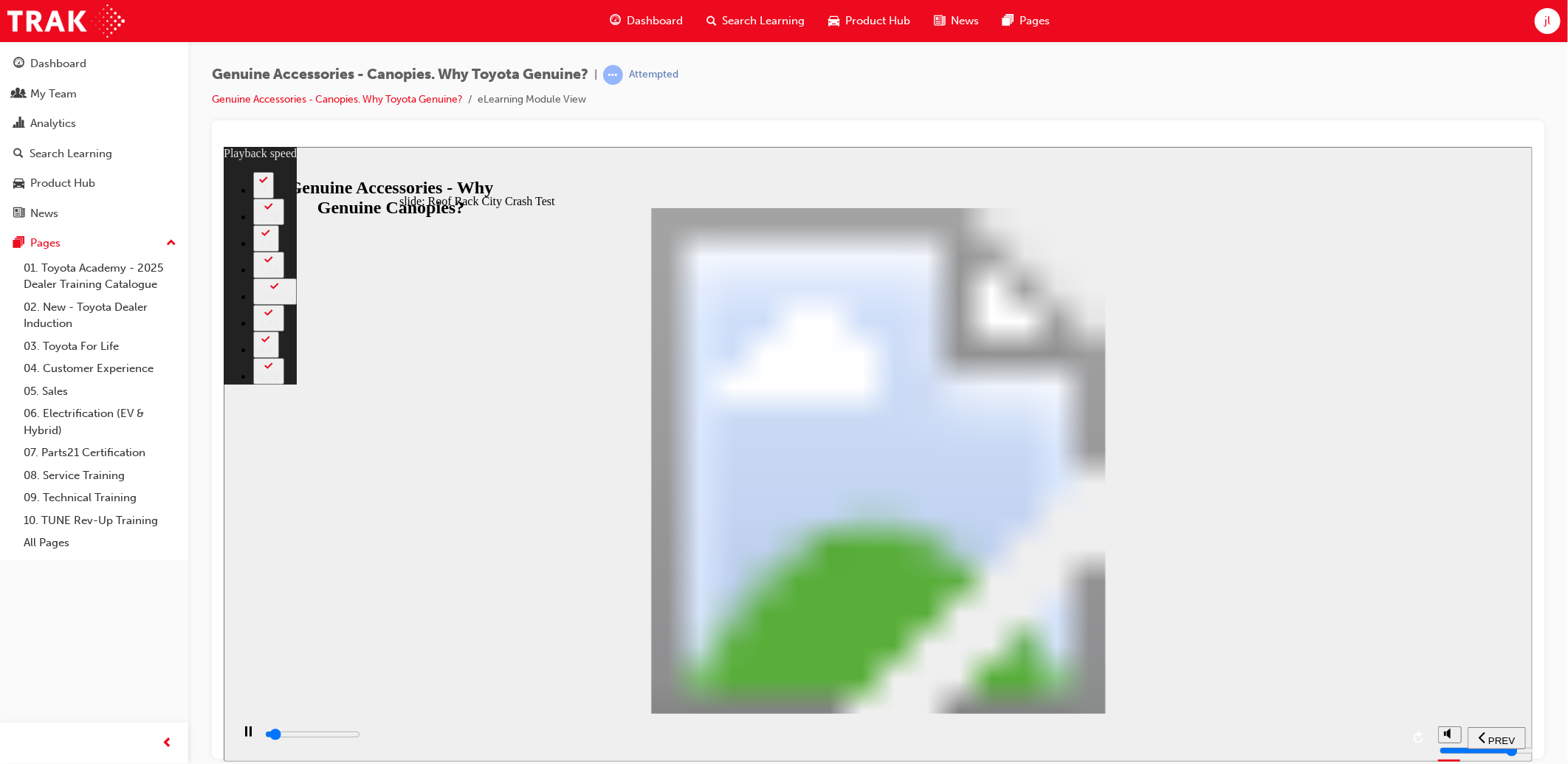
type input "2200"
type input "1"
type input "2200"
type input "1"
type input "2200"
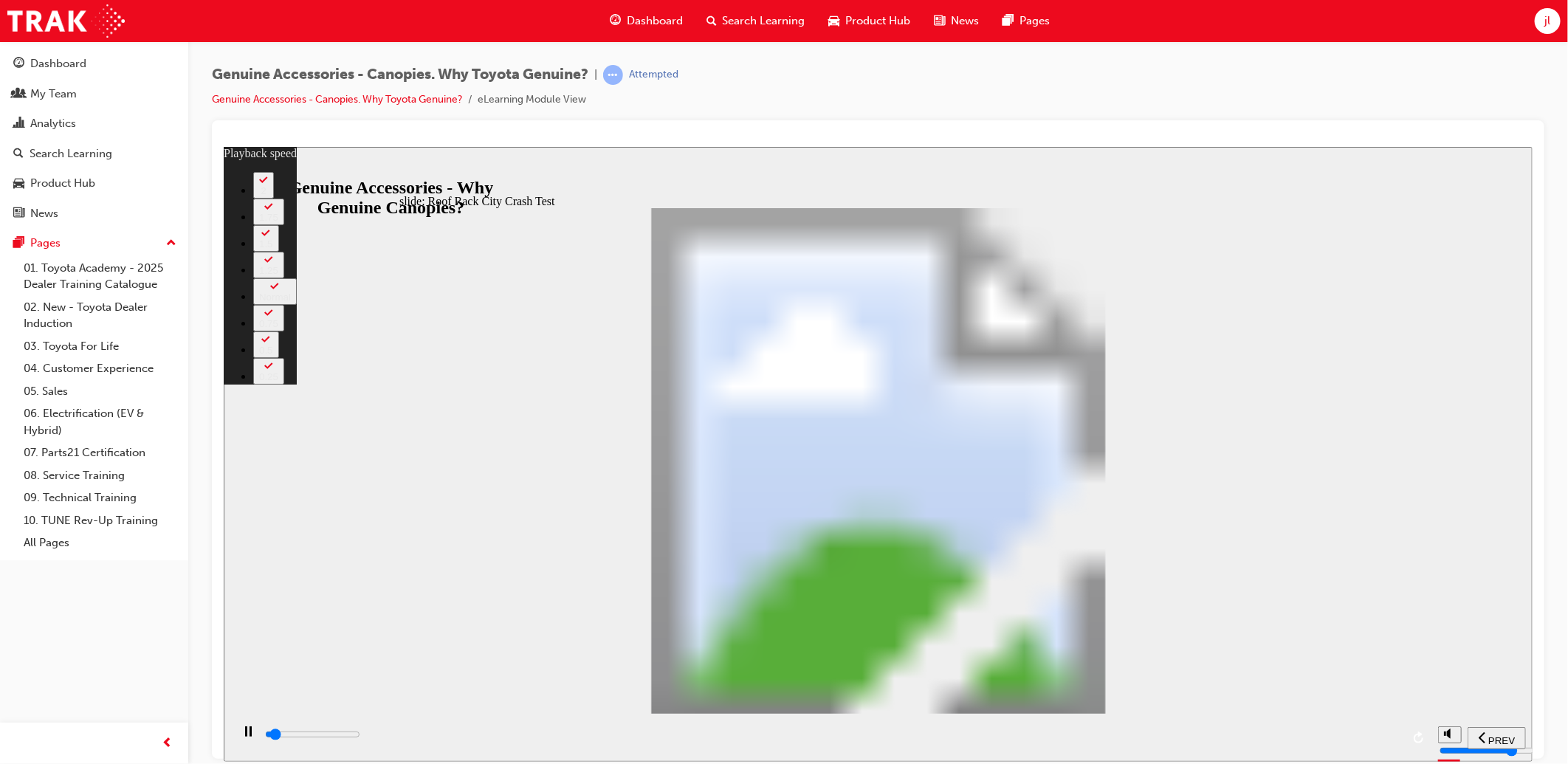
type input "1"
type input "2200"
type input "1"
type input "2200"
type input "1"
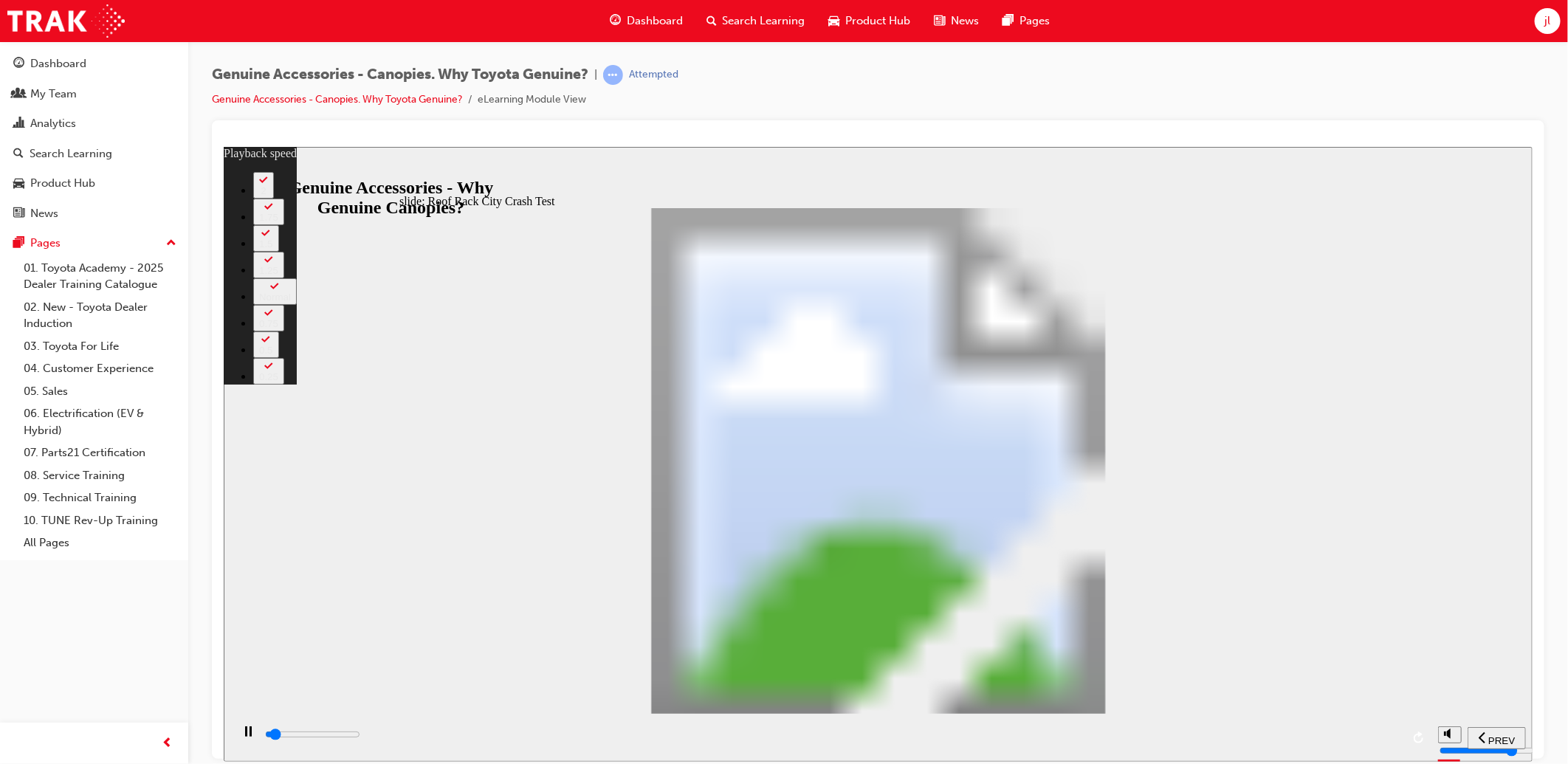
type input "2300"
type input "1"
type input "2300"
type input "1"
type input "2300"
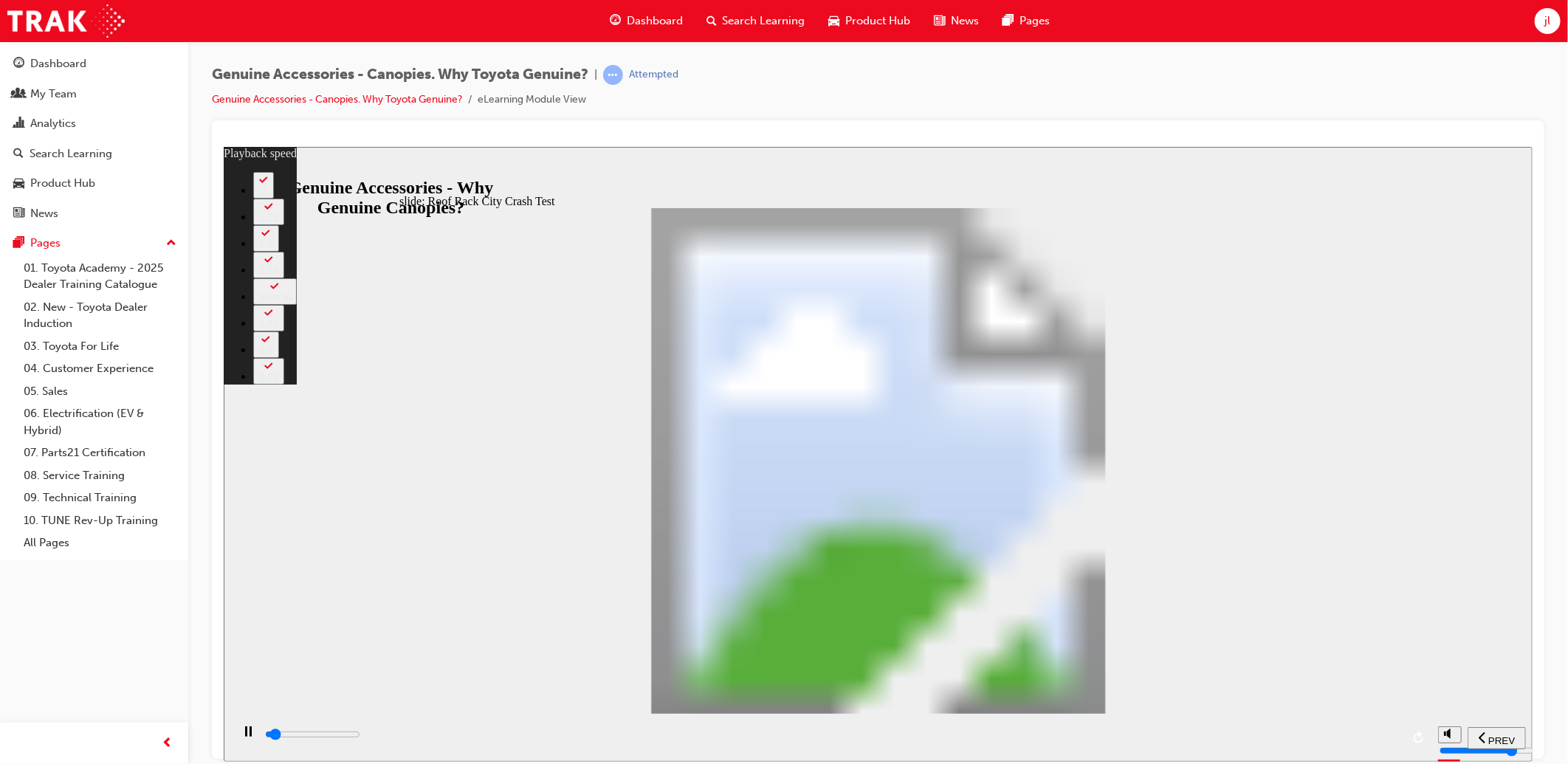
type input "1"
type input "2300"
type input "1"
type input "2300"
type input "1"
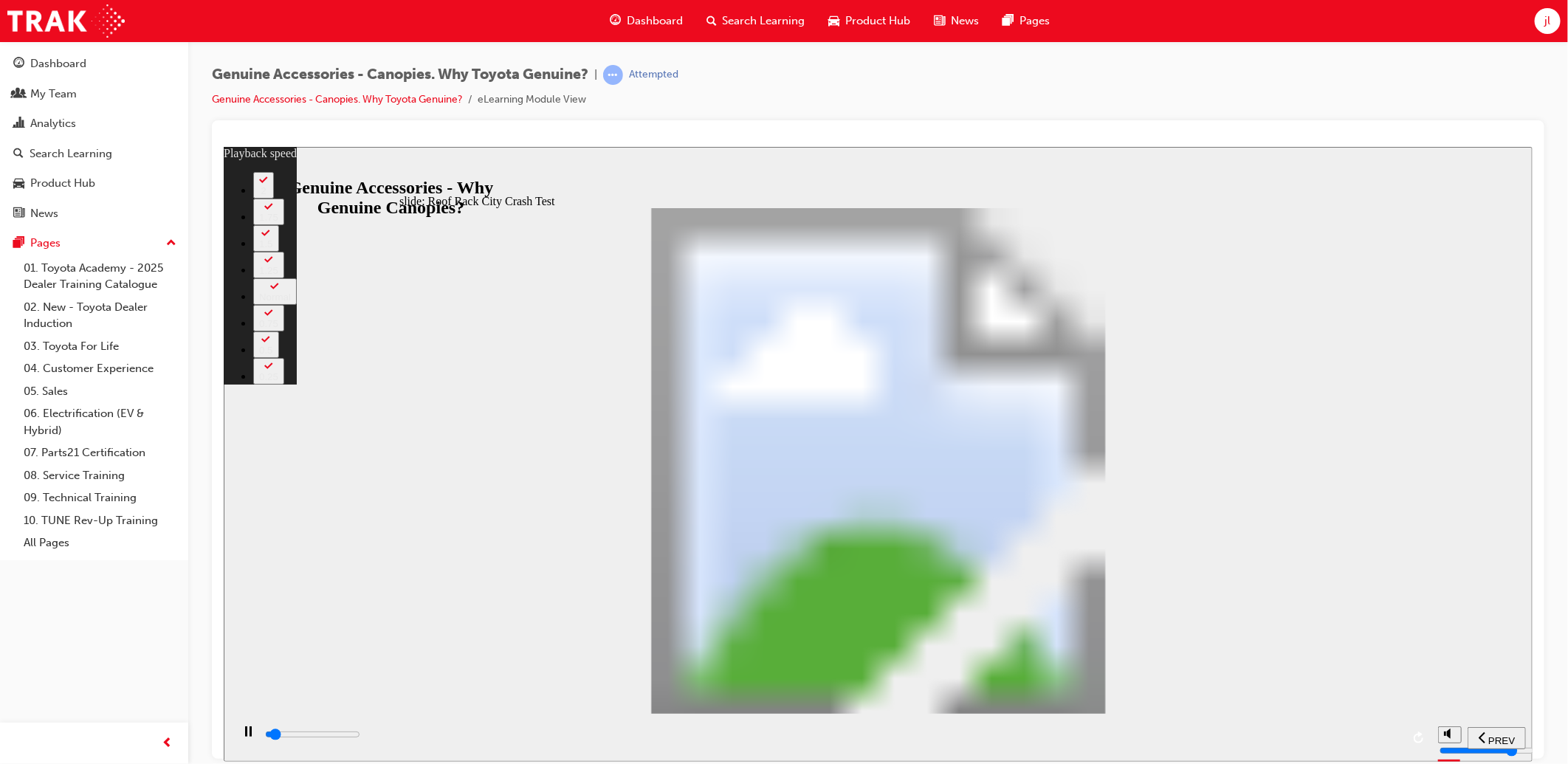
type input "2400"
type input "1"
type input "2400"
type input "1"
type input "2400"
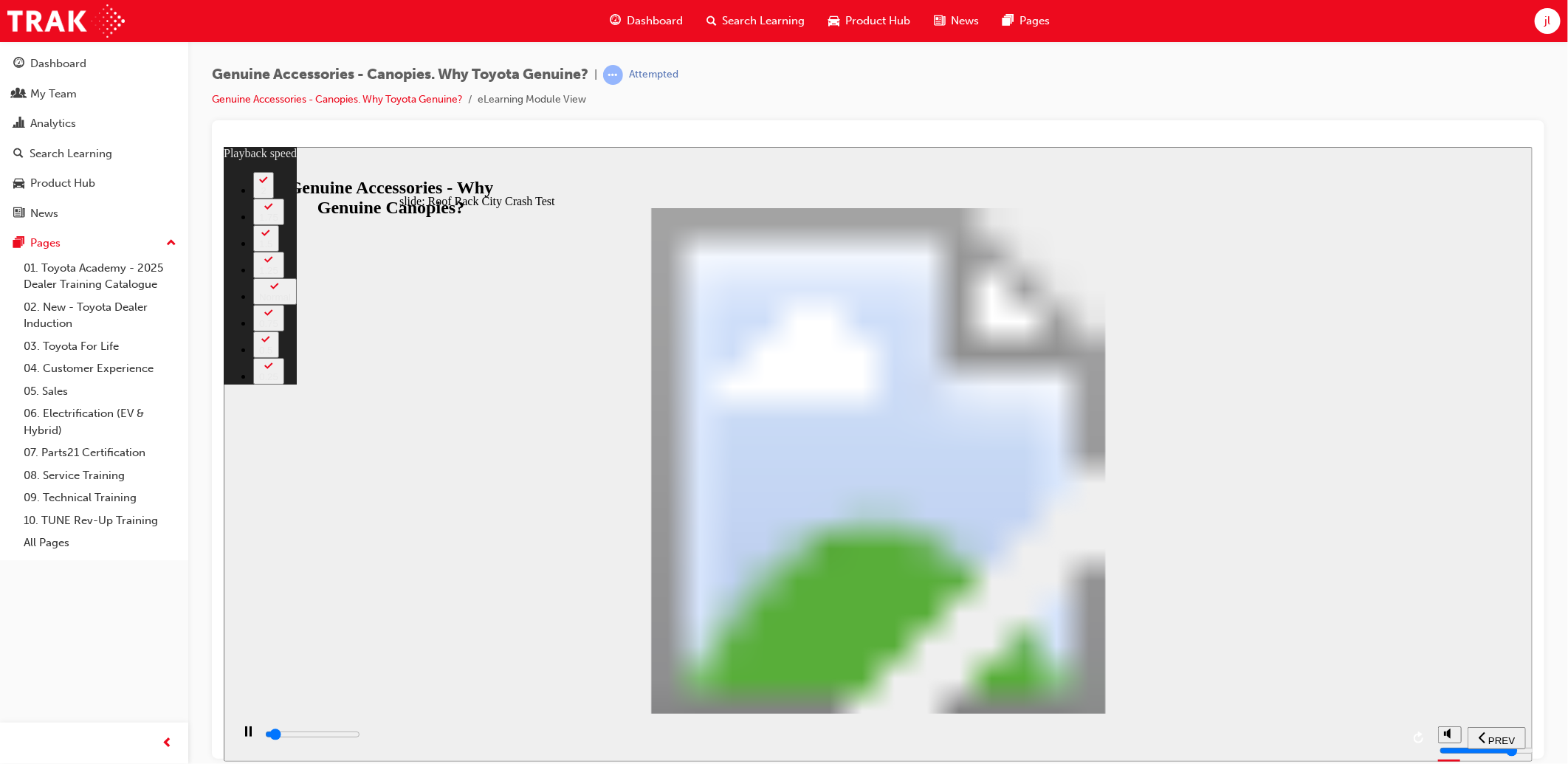
type input "1"
type input "2400"
type input "1"
type input "2400"
type input "1"
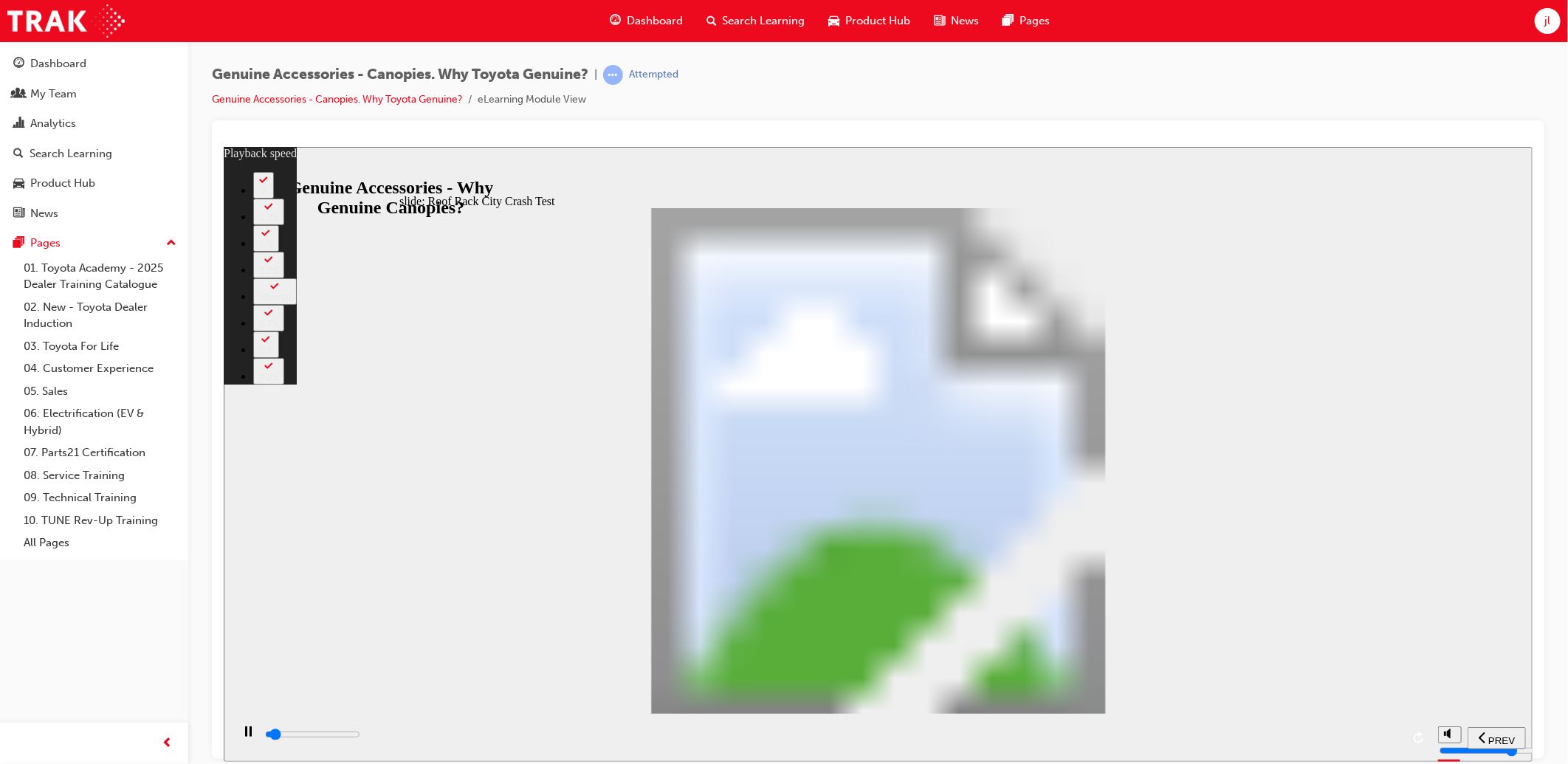
type input "2400"
type input "1"
type input "2500"
type input "1"
type input "2500"
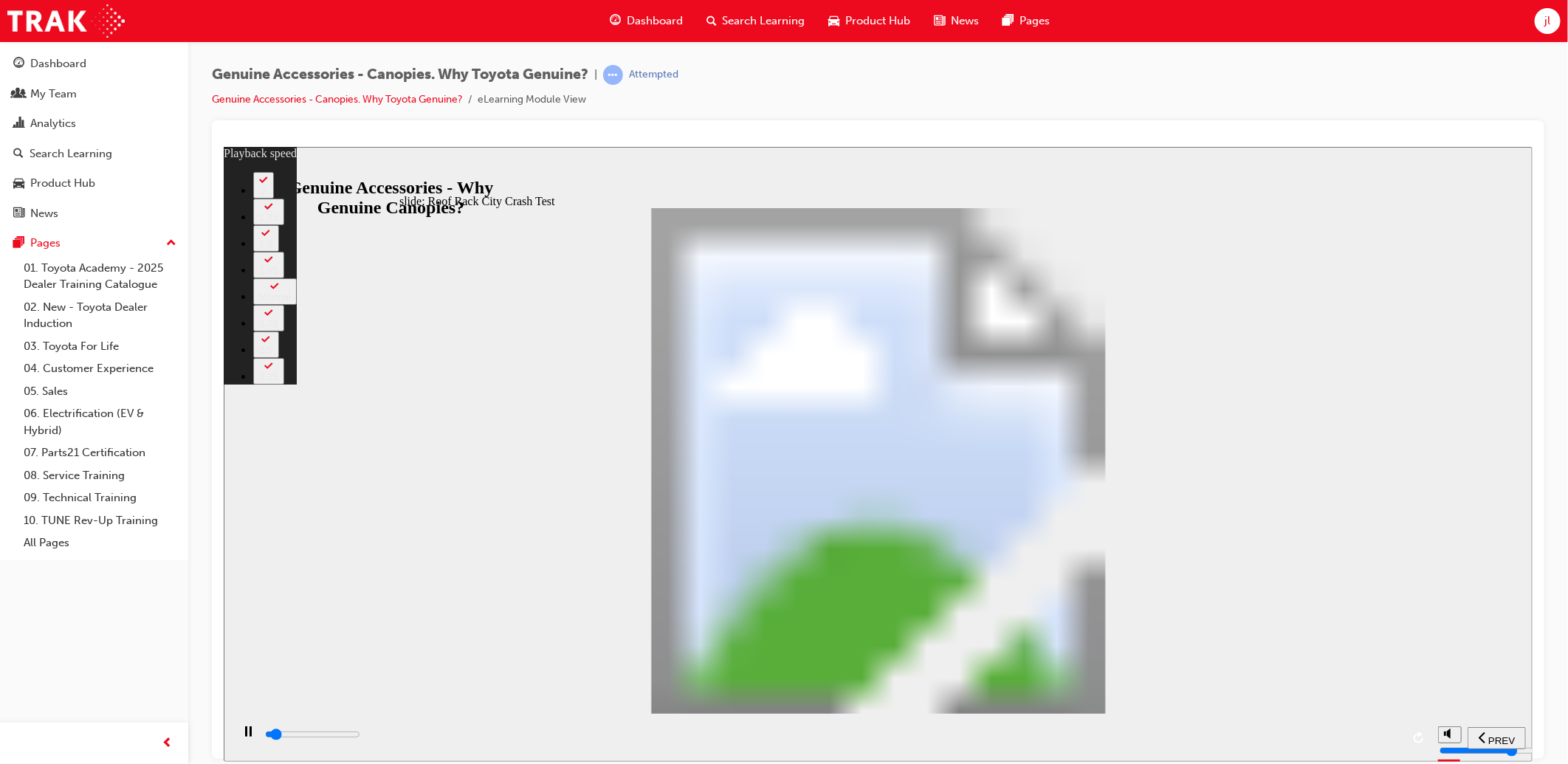
type input "1"
type input "2500"
type input "1"
type input "2500"
type input "1"
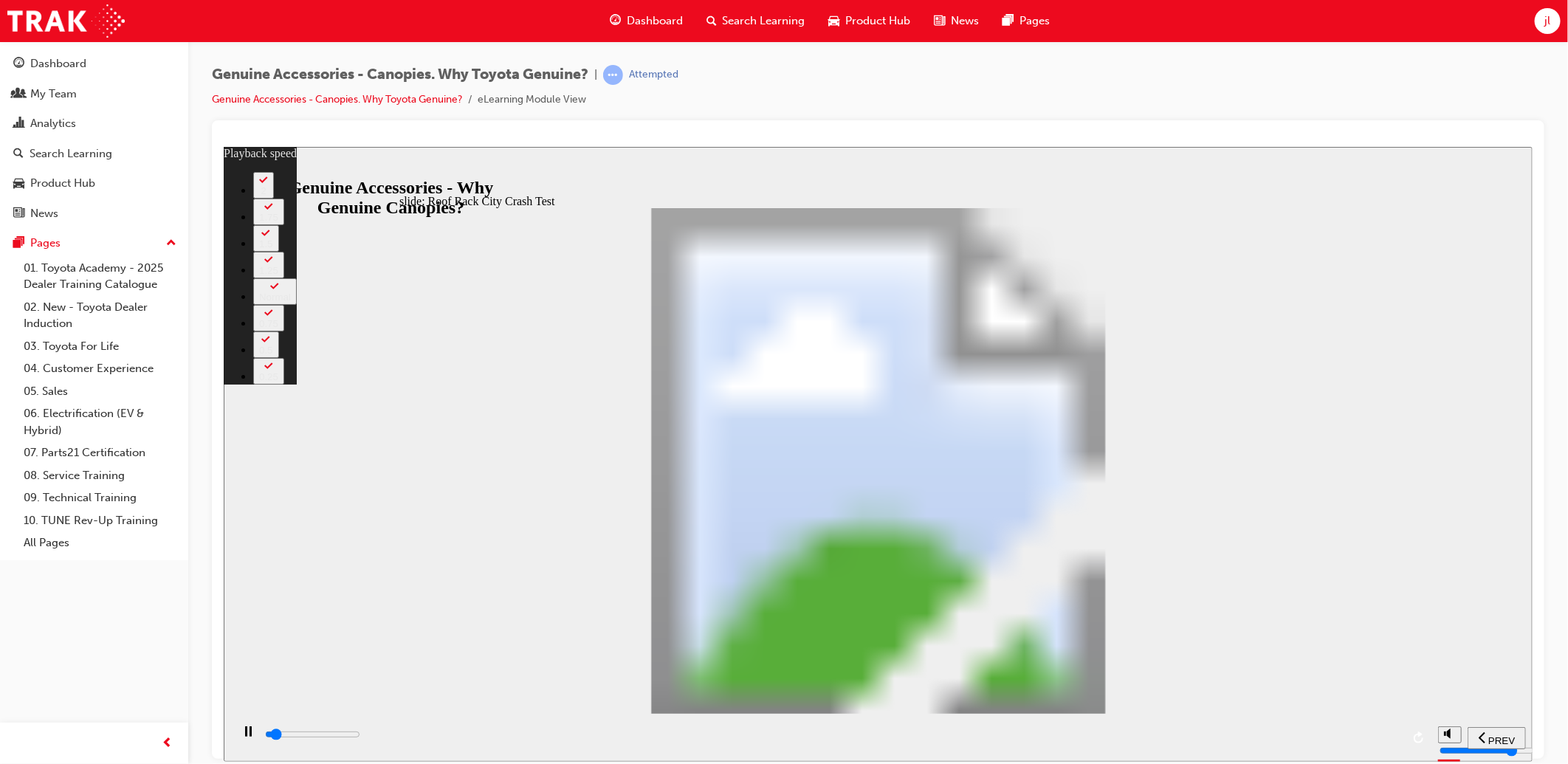
type input "2500"
type input "1"
type input "2500"
type input "1"
type input "2600"
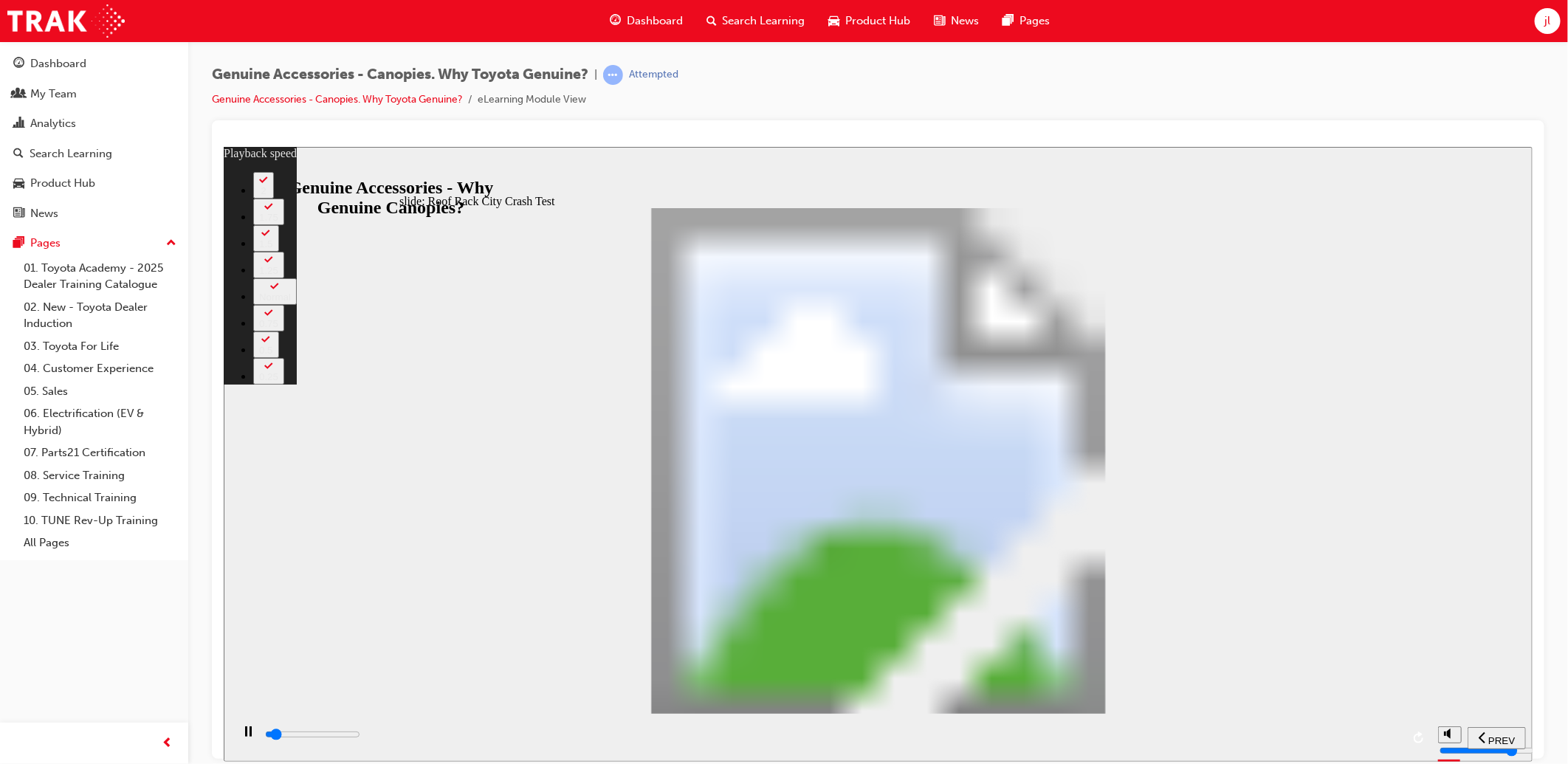
type input "1"
type input "2600"
type input "1"
type input "2600"
type input "1"
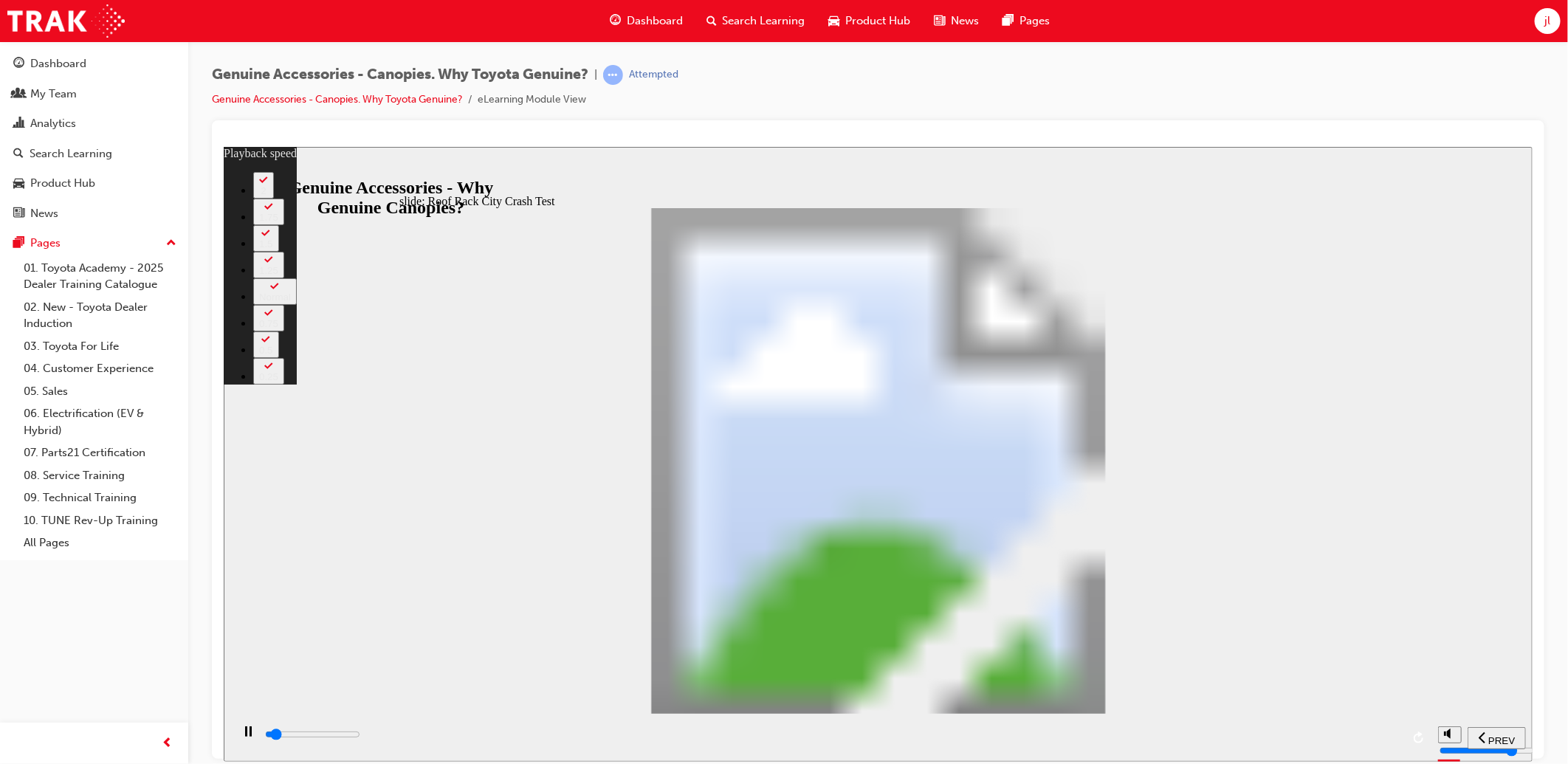
type input "2600"
type input "1"
type input "2600"
type input "1"
type input "2600"
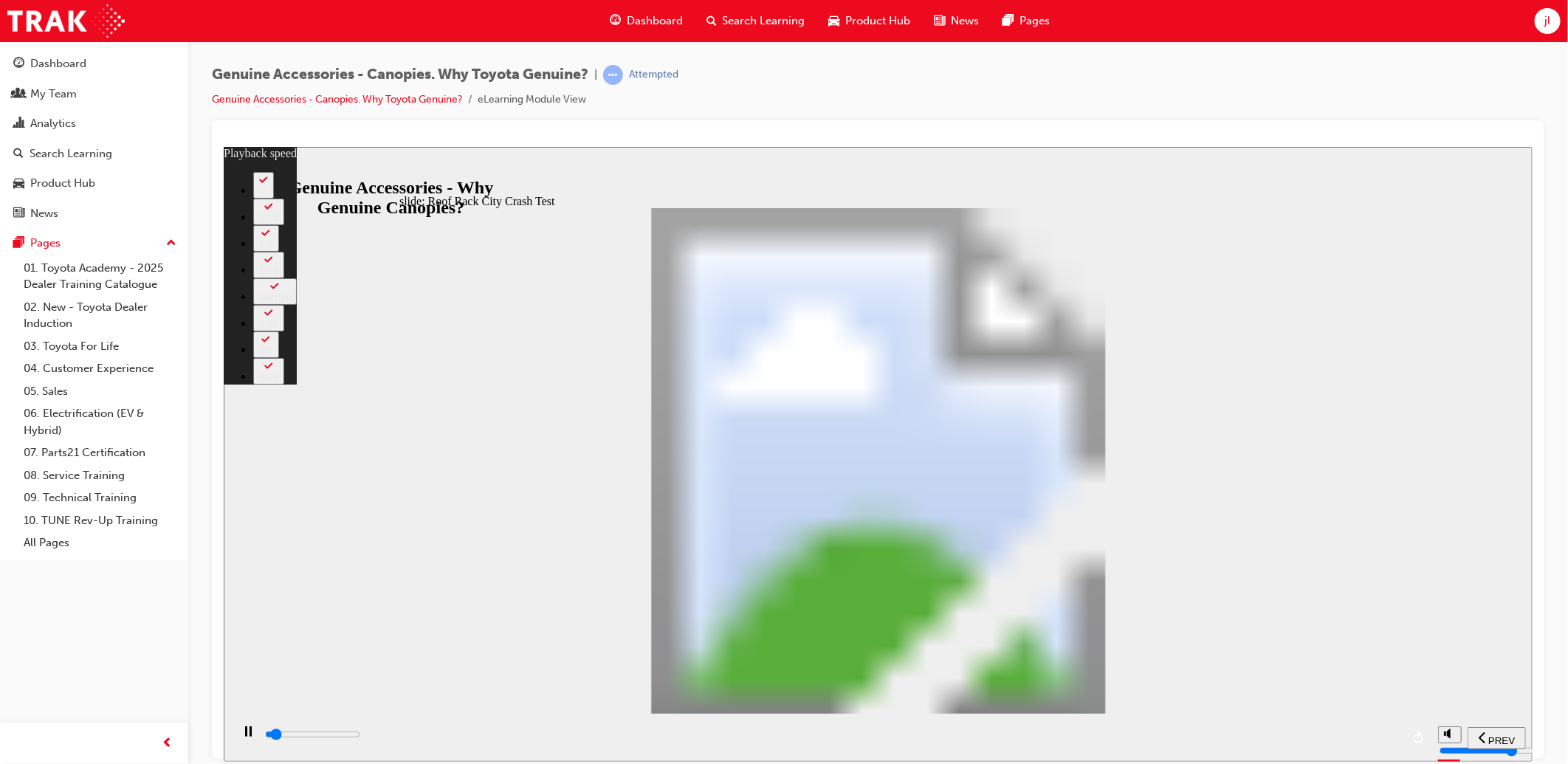
type input "1"
type input "2700"
type input "1"
type input "2700"
type input "1"
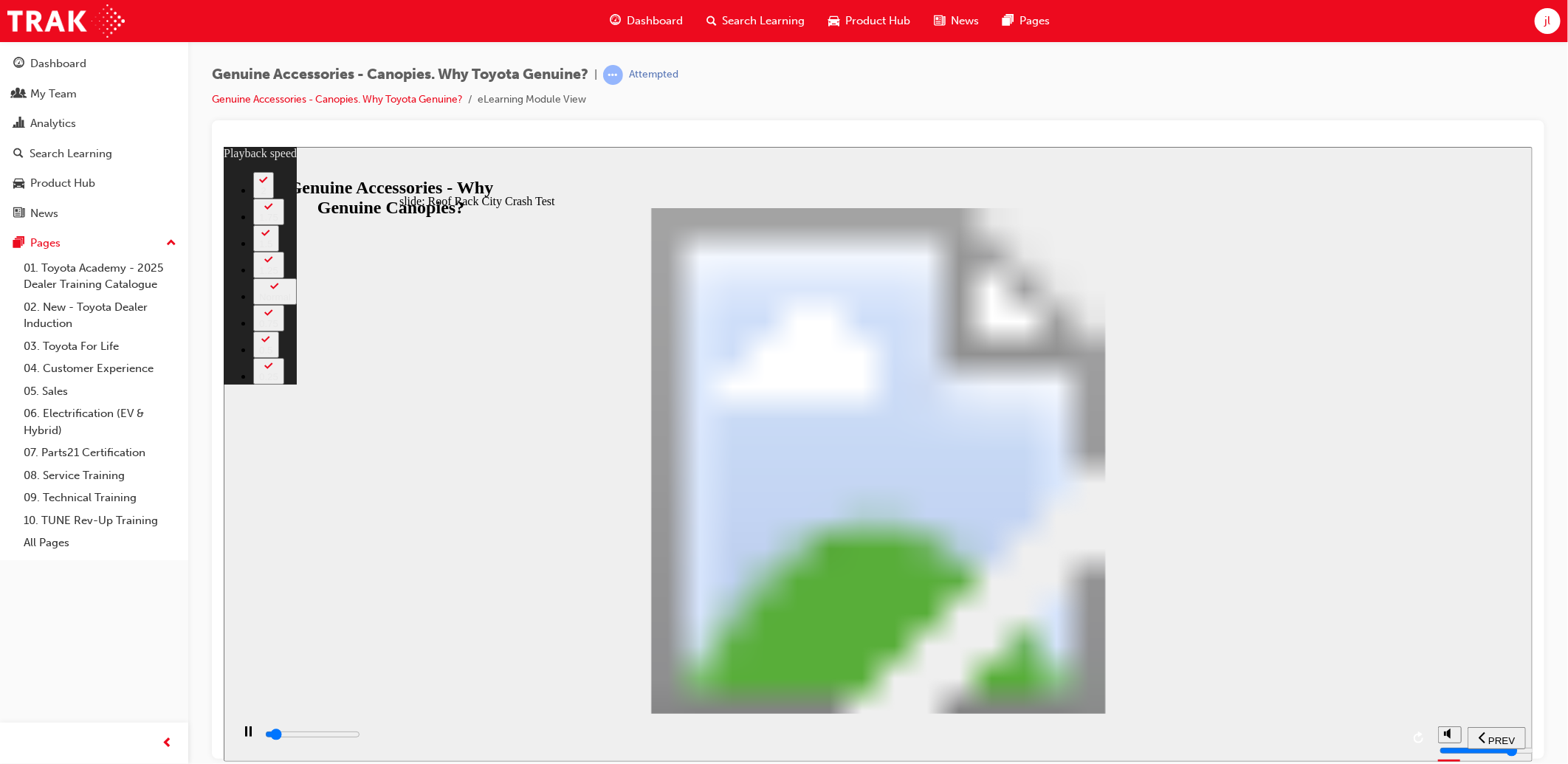
type input "2700"
type input "1"
type input "2700"
type input "1"
type input "2700"
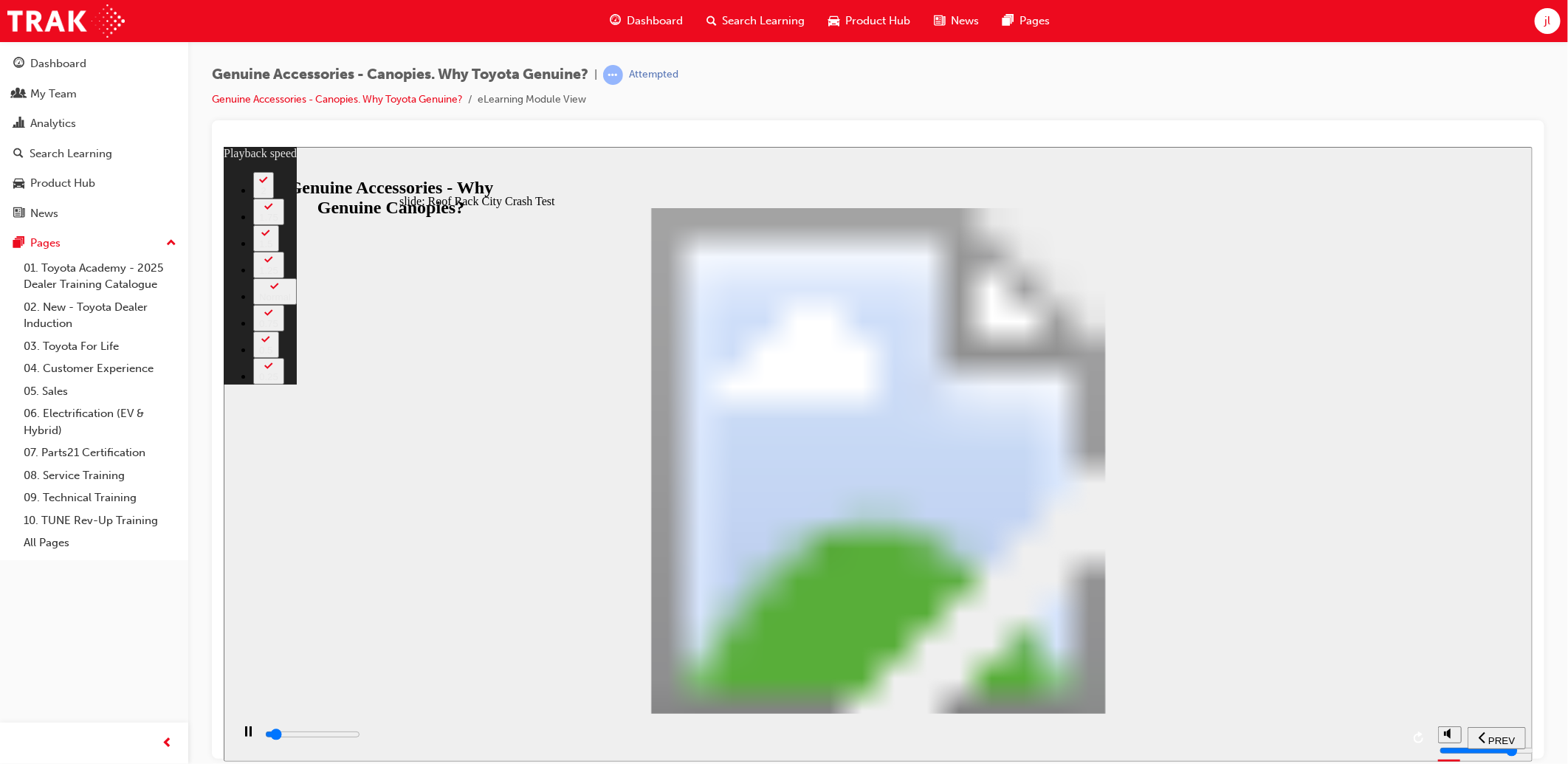
type input "1"
type input "2700"
type input "1"
type input "2800"
type input "1"
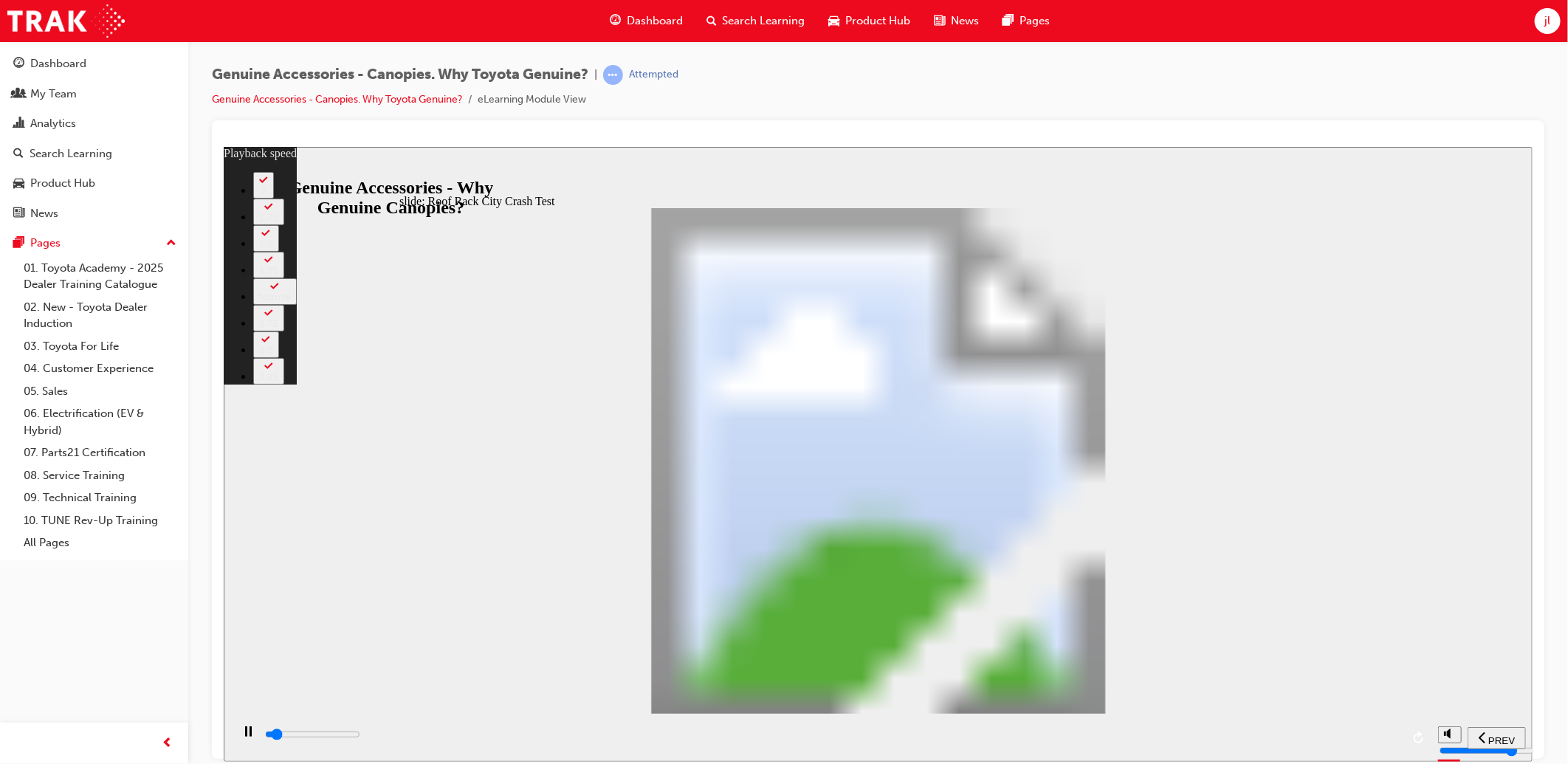
type input "2900"
type input "1"
type input "3100"
type input "2"
type input "3400"
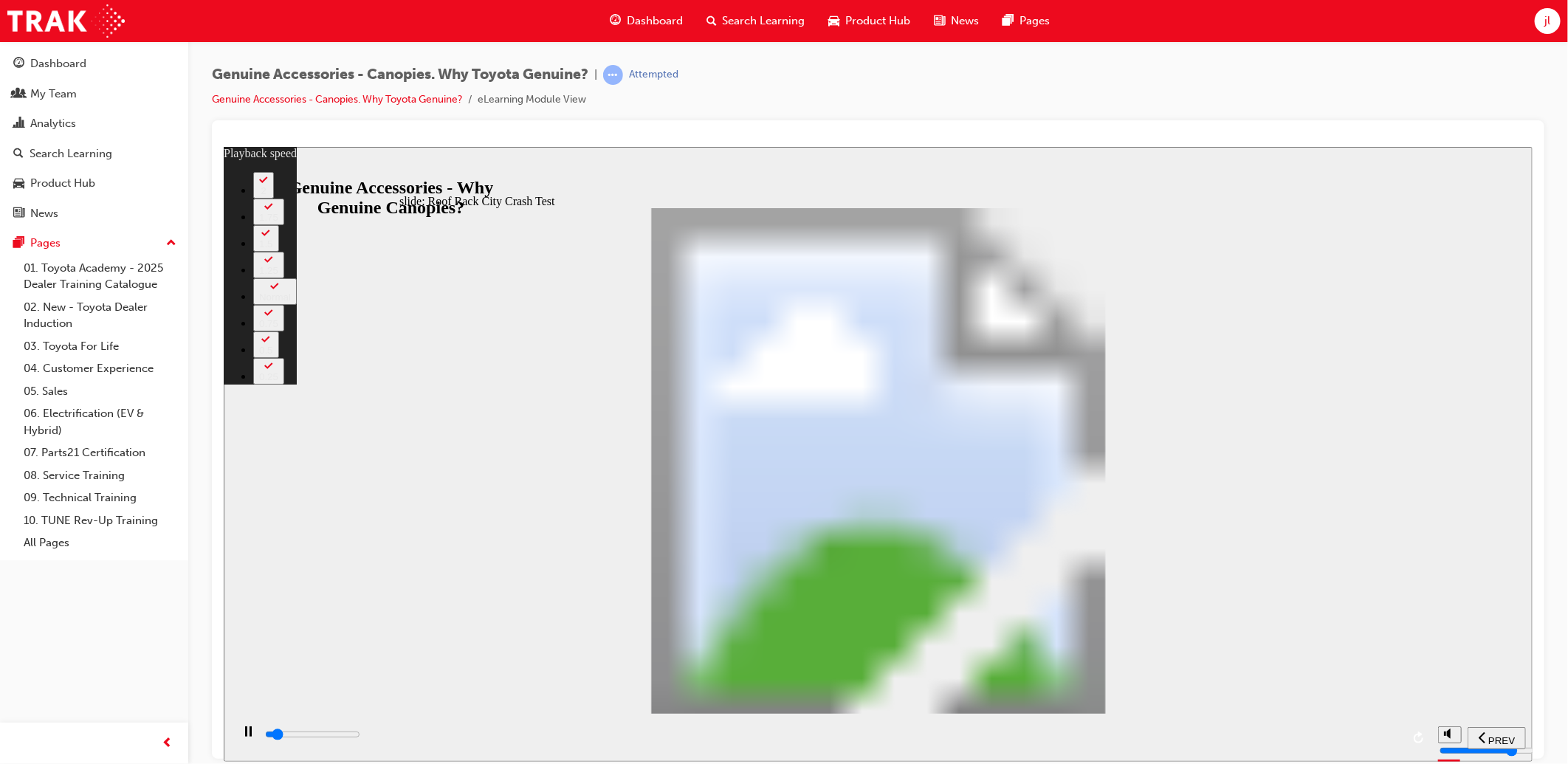
type input "2"
type input "3700"
type input "2"
type input "3900"
type input "2"
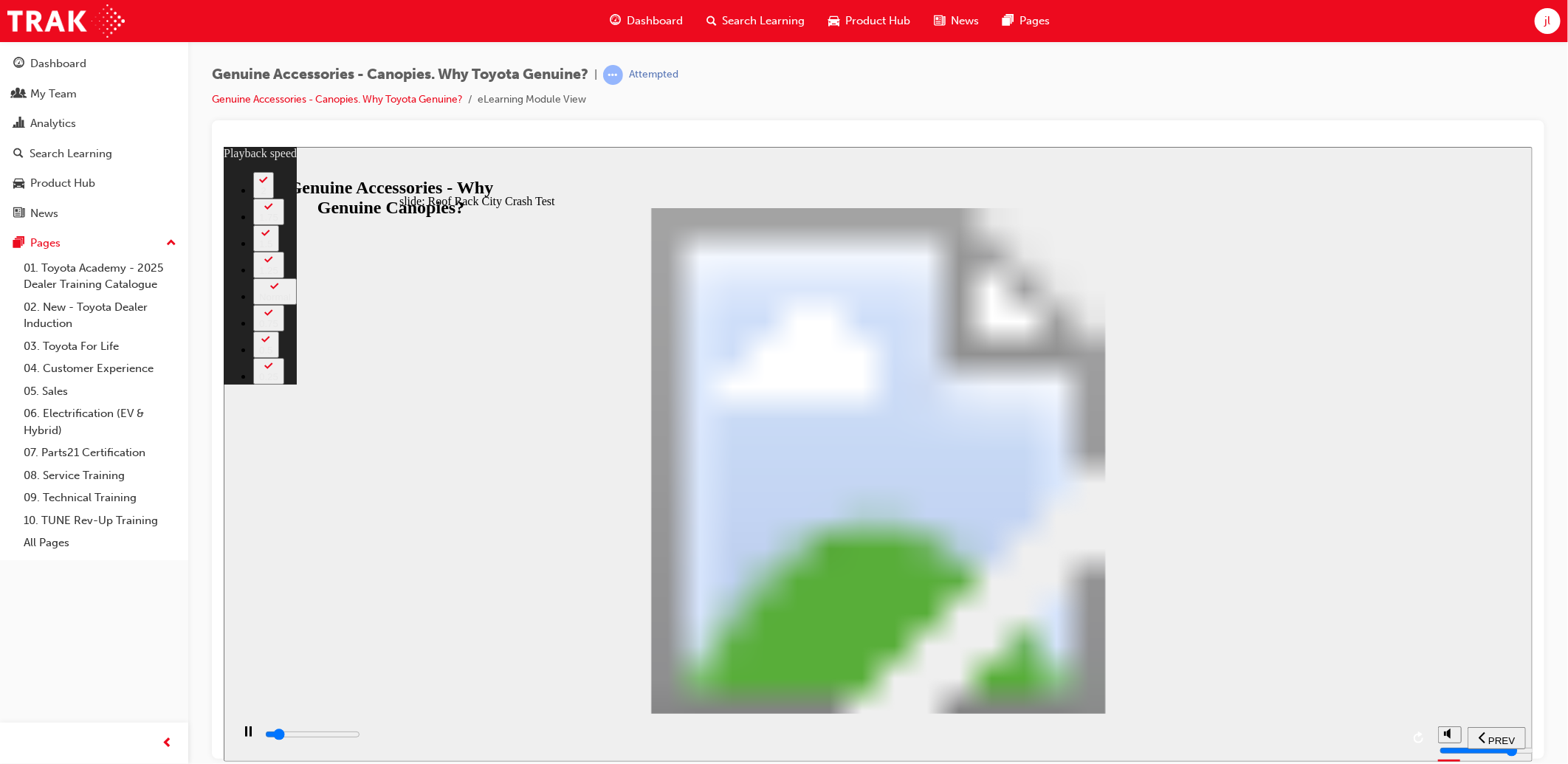
type input "4200"
type input "3"
type input "4500"
type input "3"
type input "4700"
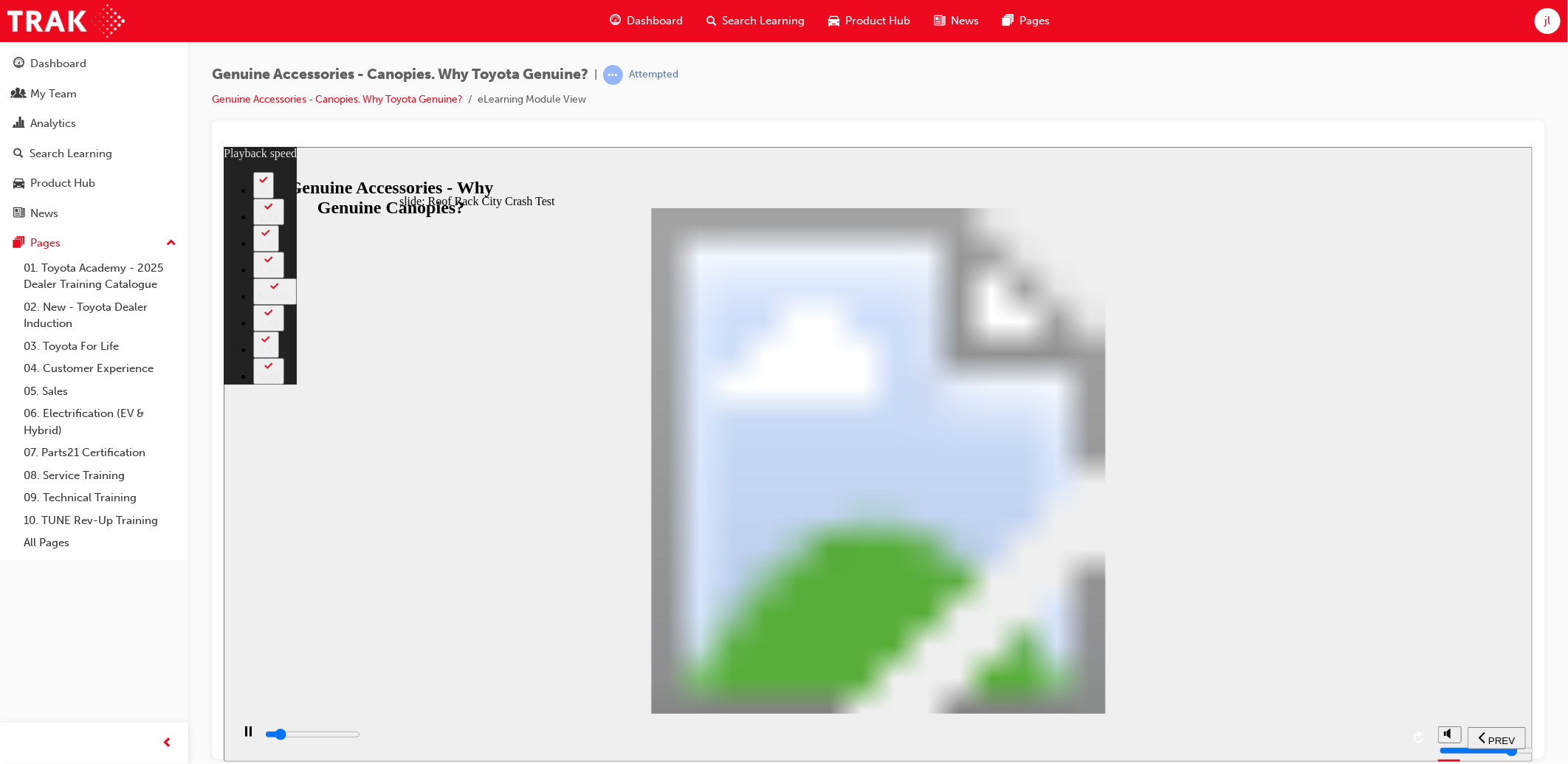
type input "3"
type input "5000"
type input "3"
type input "5300"
type input "4"
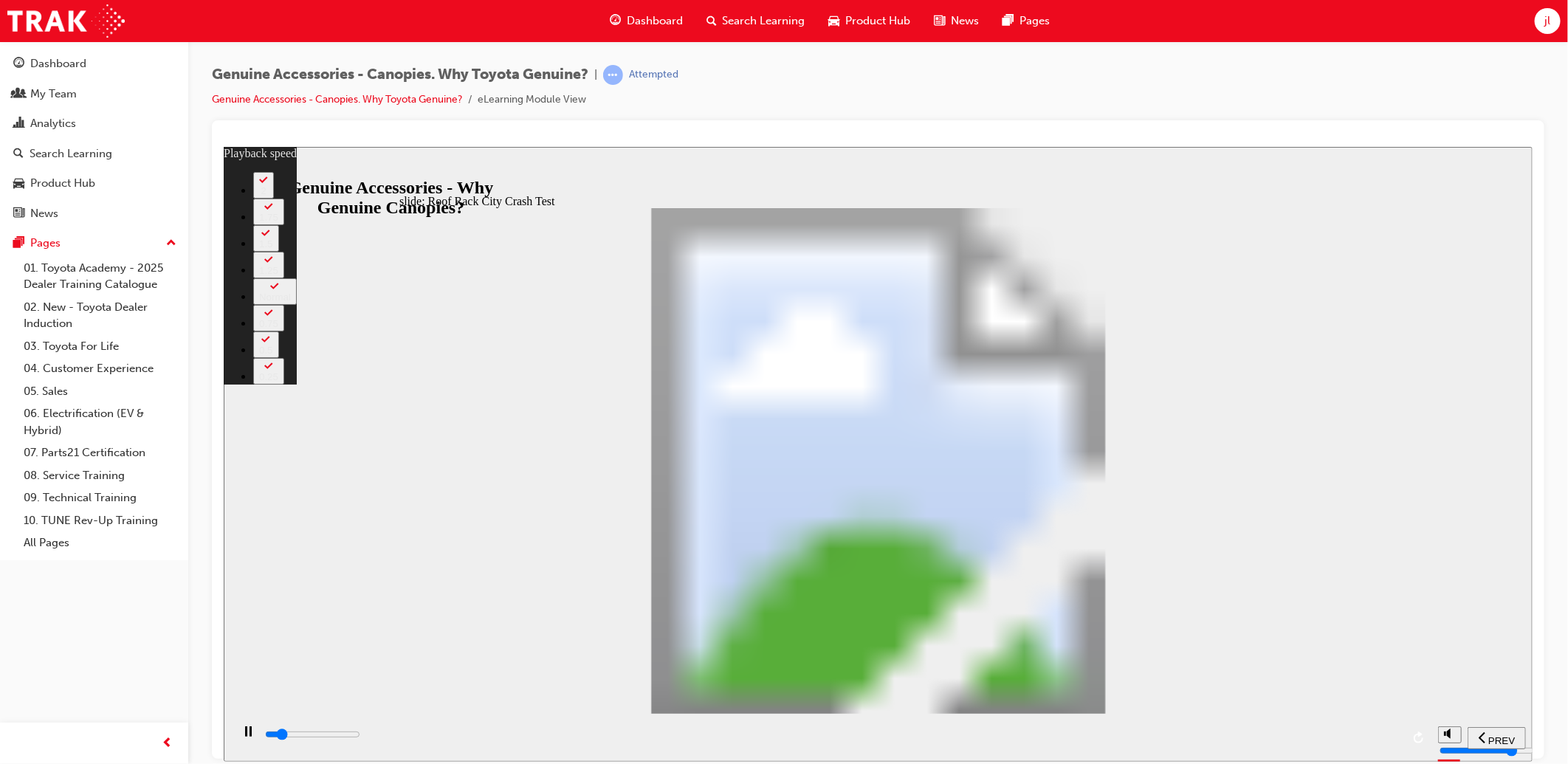
type input "5500"
type input "4"
type input "5800"
type input "4"
type input "6100"
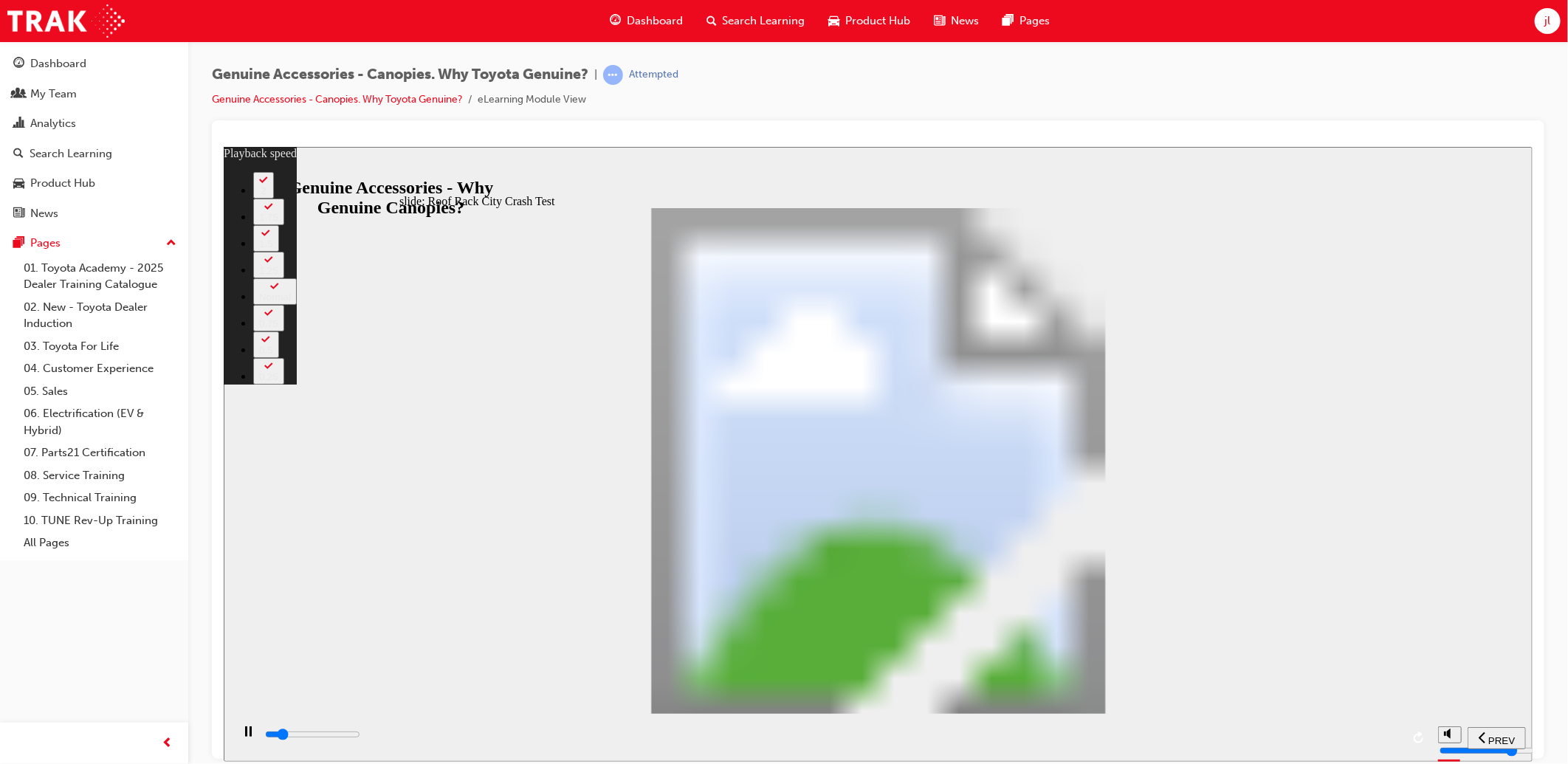
type input "5"
type input "6300"
type input "5"
type input "6600"
type input "5"
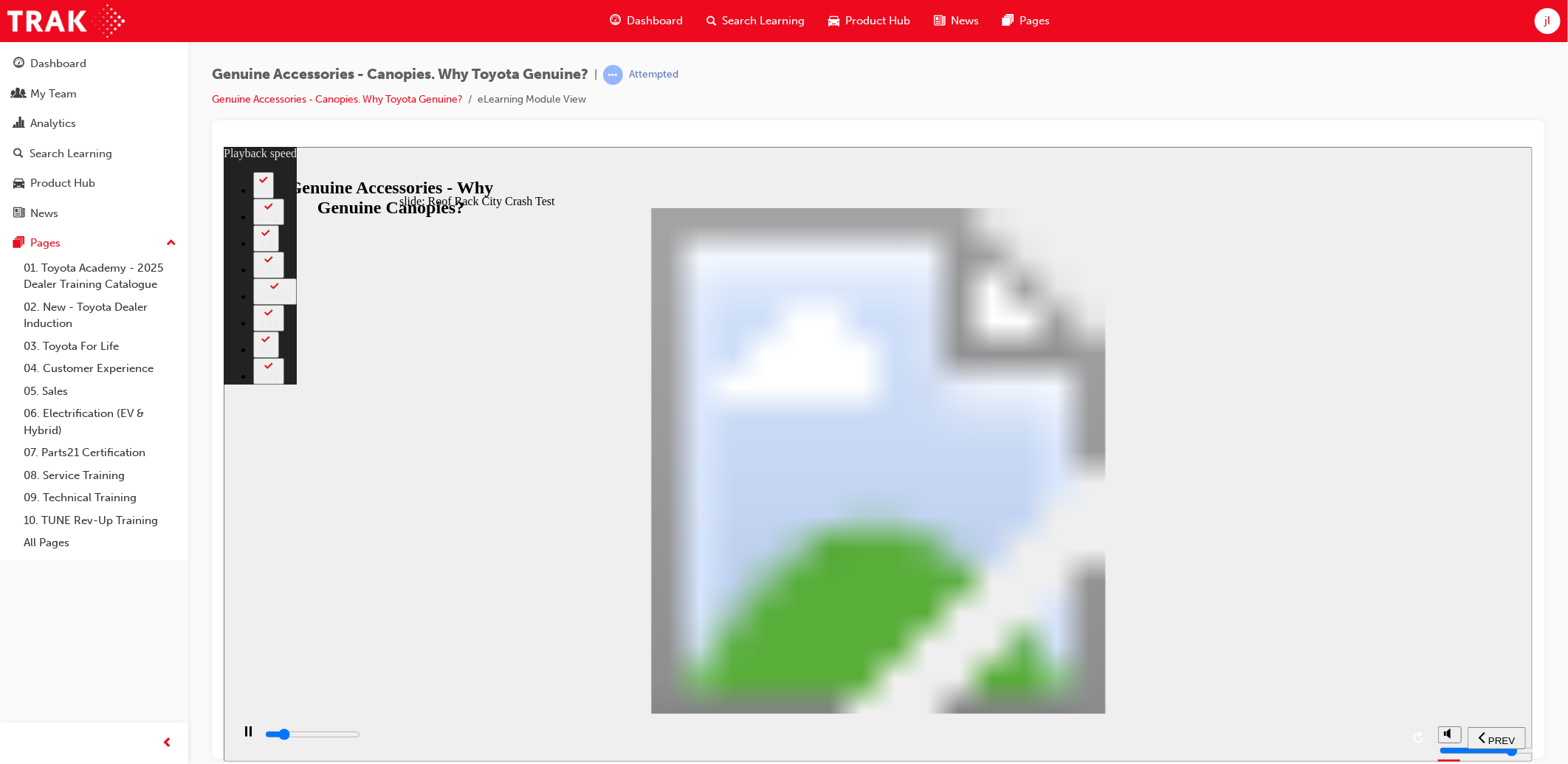
type input "6900"
type input "5"
type input "7100"
type input "6"
type input "7400"
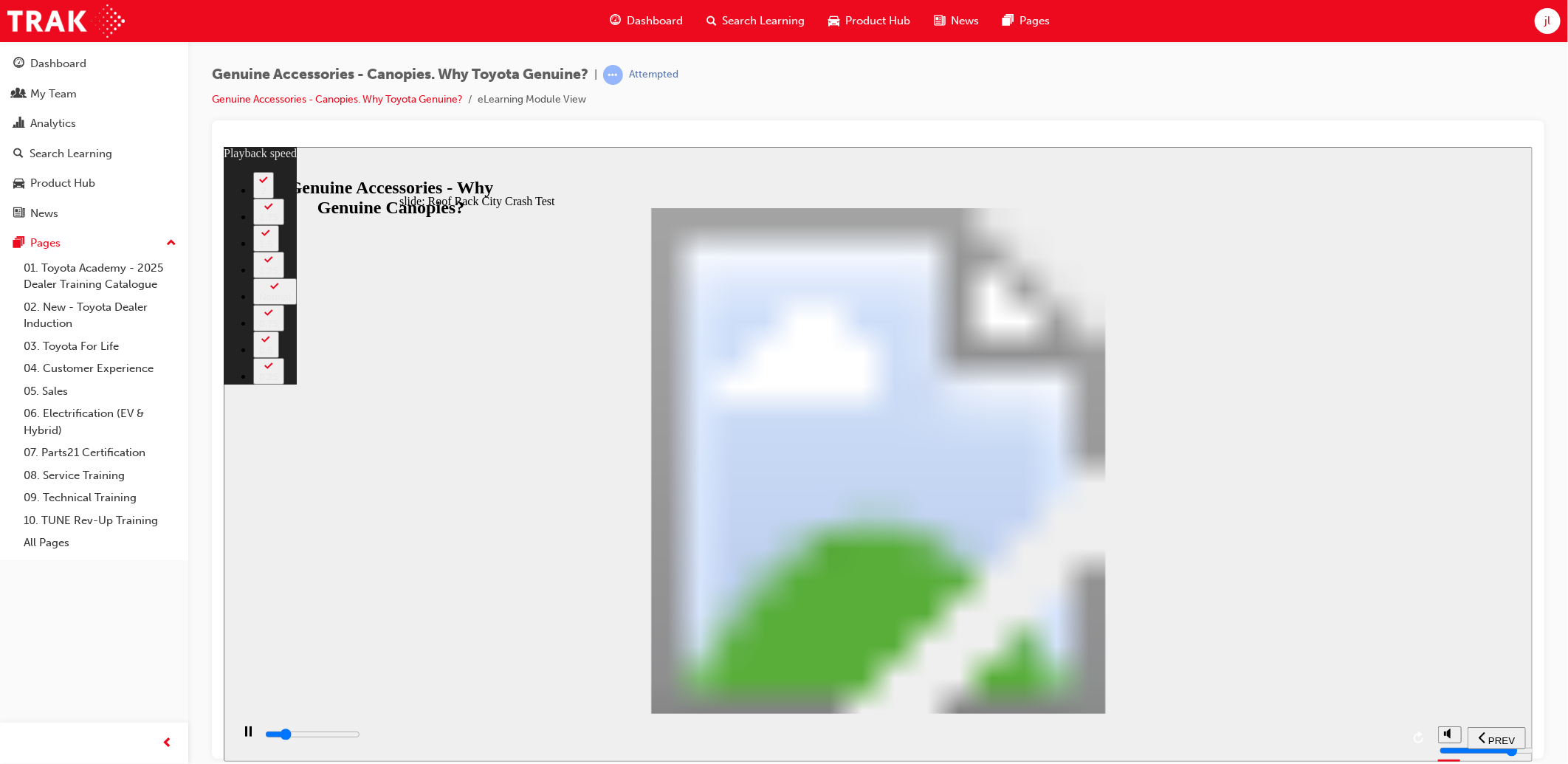
type input "6"
type input "7700"
type input "6"
type input "7900"
type input "6"
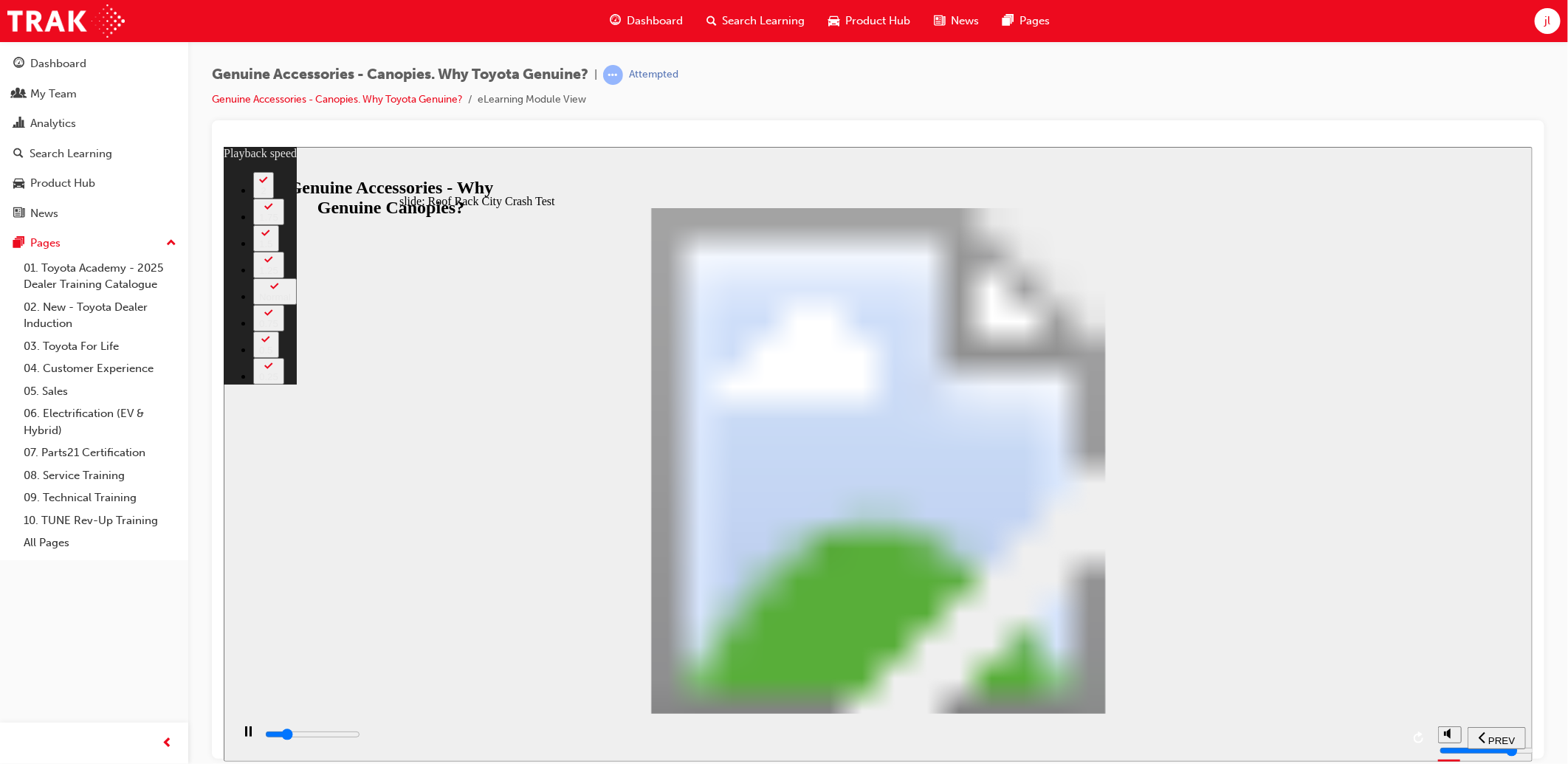
type input "8200"
type input "7"
type input "8400"
type input "7"
type input "8700"
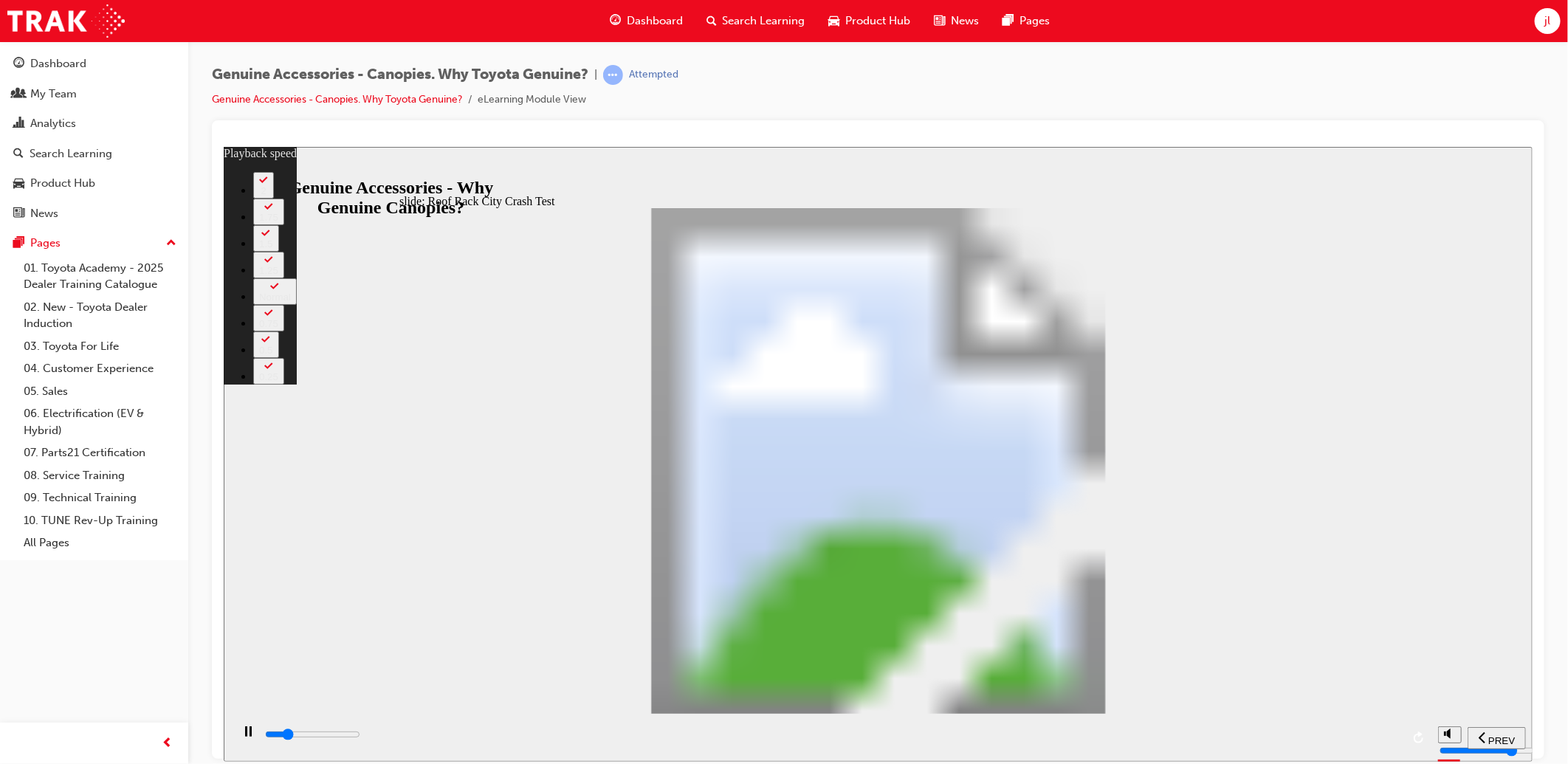
type input "7"
type input "9000"
type input "7"
type input "9300"
type input "8"
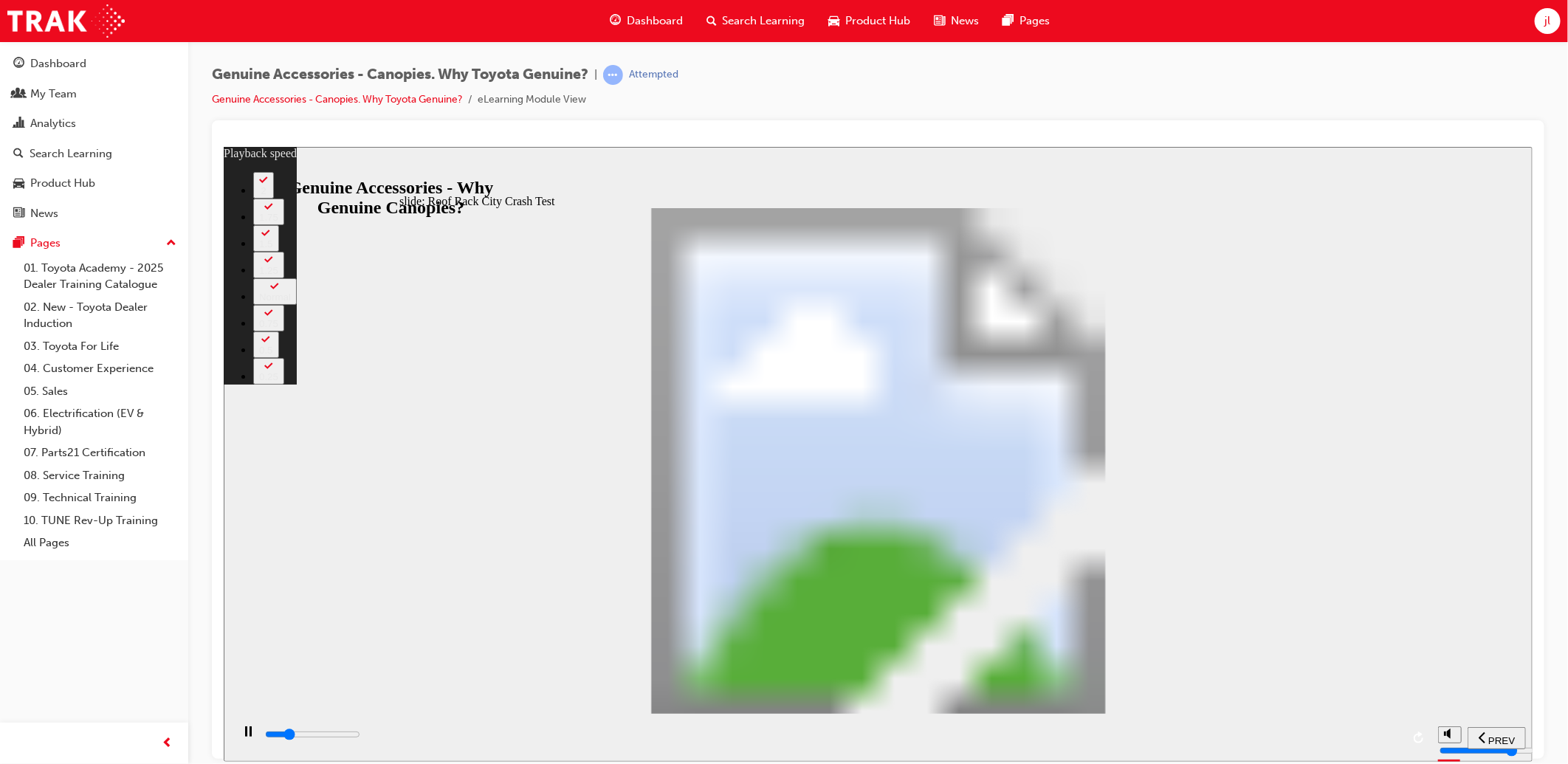
type input "9500"
type input "8"
type input "9800"
type input "8"
type input "9800"
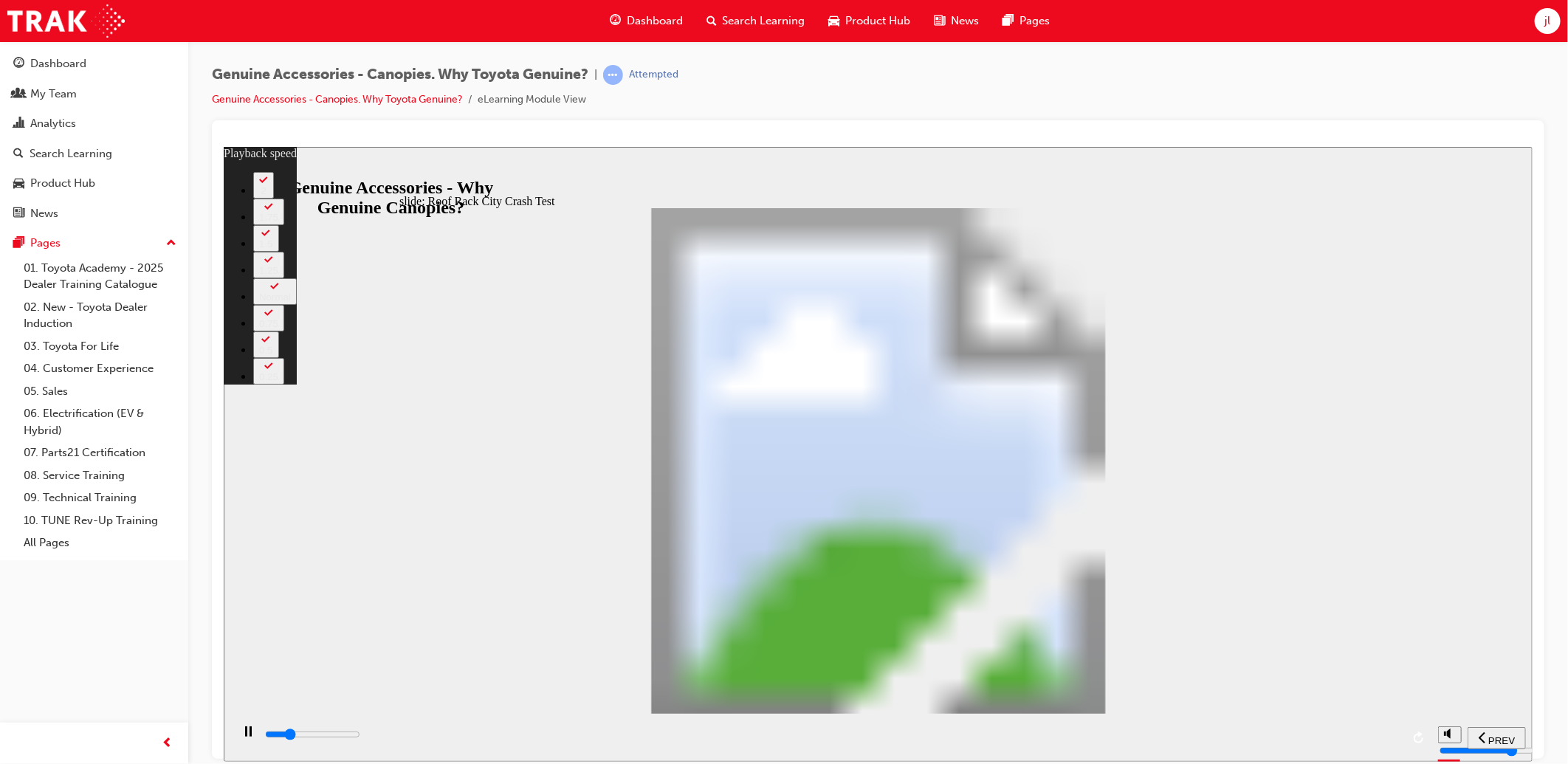
type input "8"
type input "10000"
type input "9"
type input "10300"
type input "9"
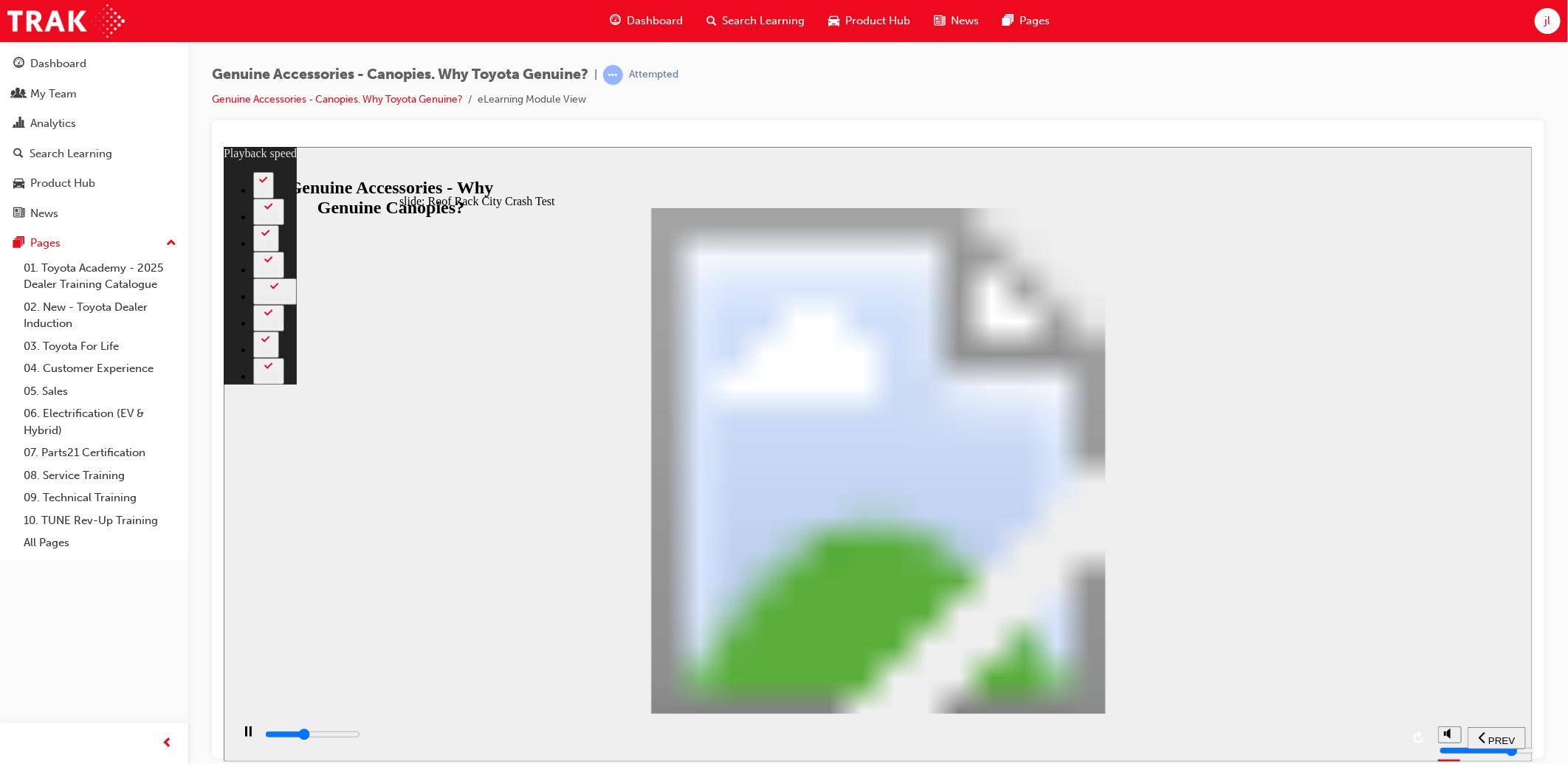
drag, startPoint x: 1192, startPoint y: 508, endPoint x: 1344, endPoint y: 502, distance: 152.1
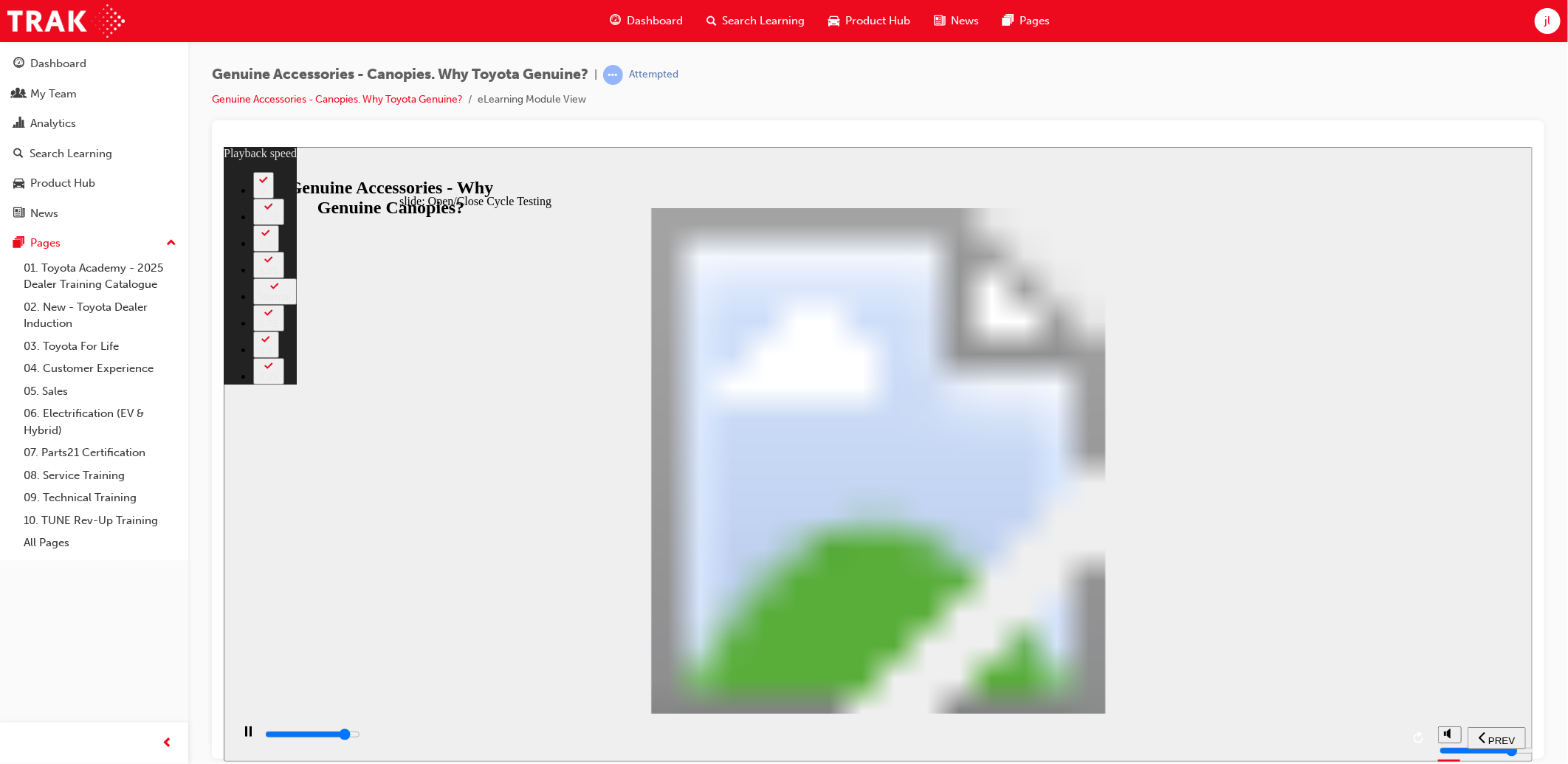
click at [1300, 723] on div "playback controls" at bounding box center [831, 737] width 1200 height 48
